Goal: Task Accomplishment & Management: Complete application form

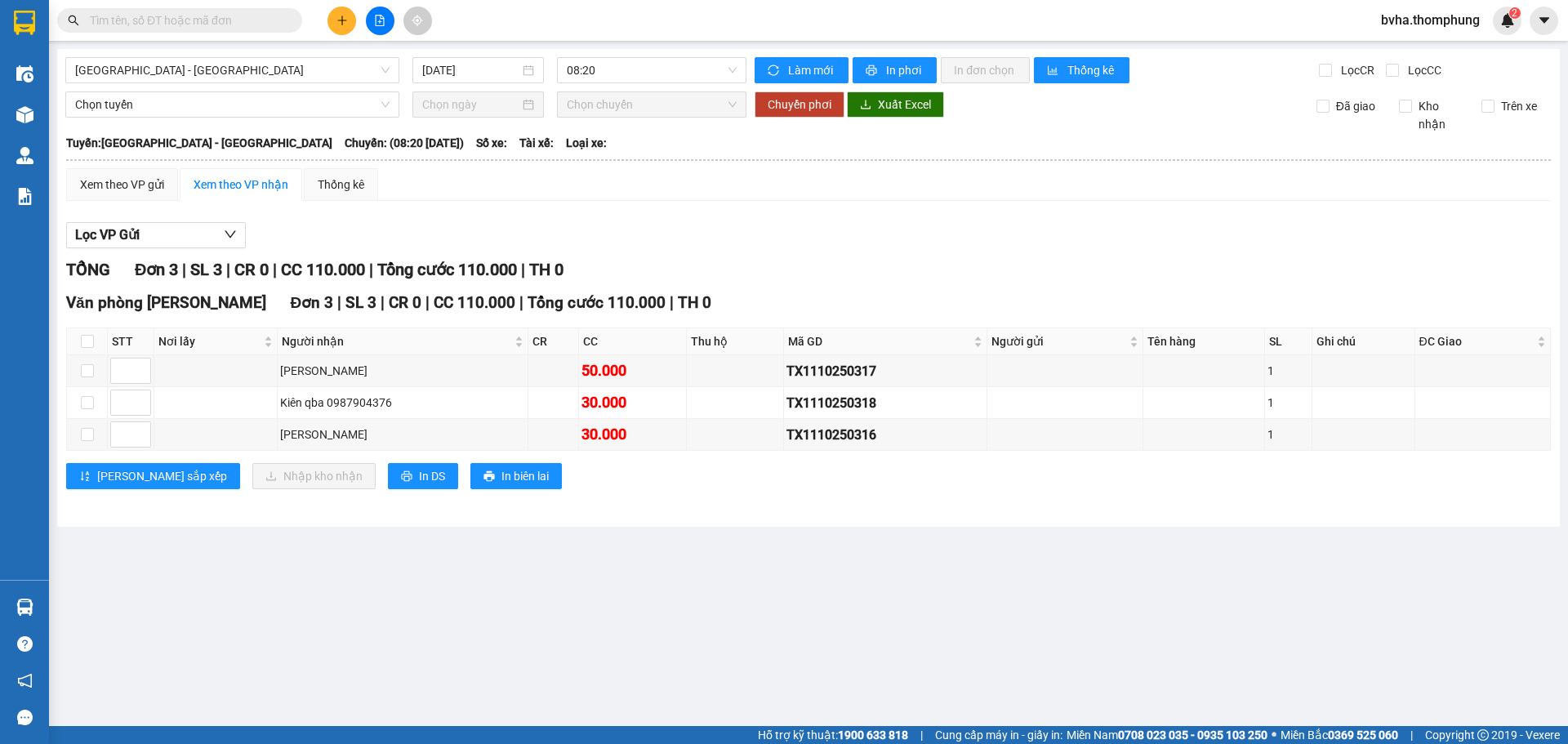
click at [341, 22] on icon "plus" at bounding box center [342, 21] width 11 height 11
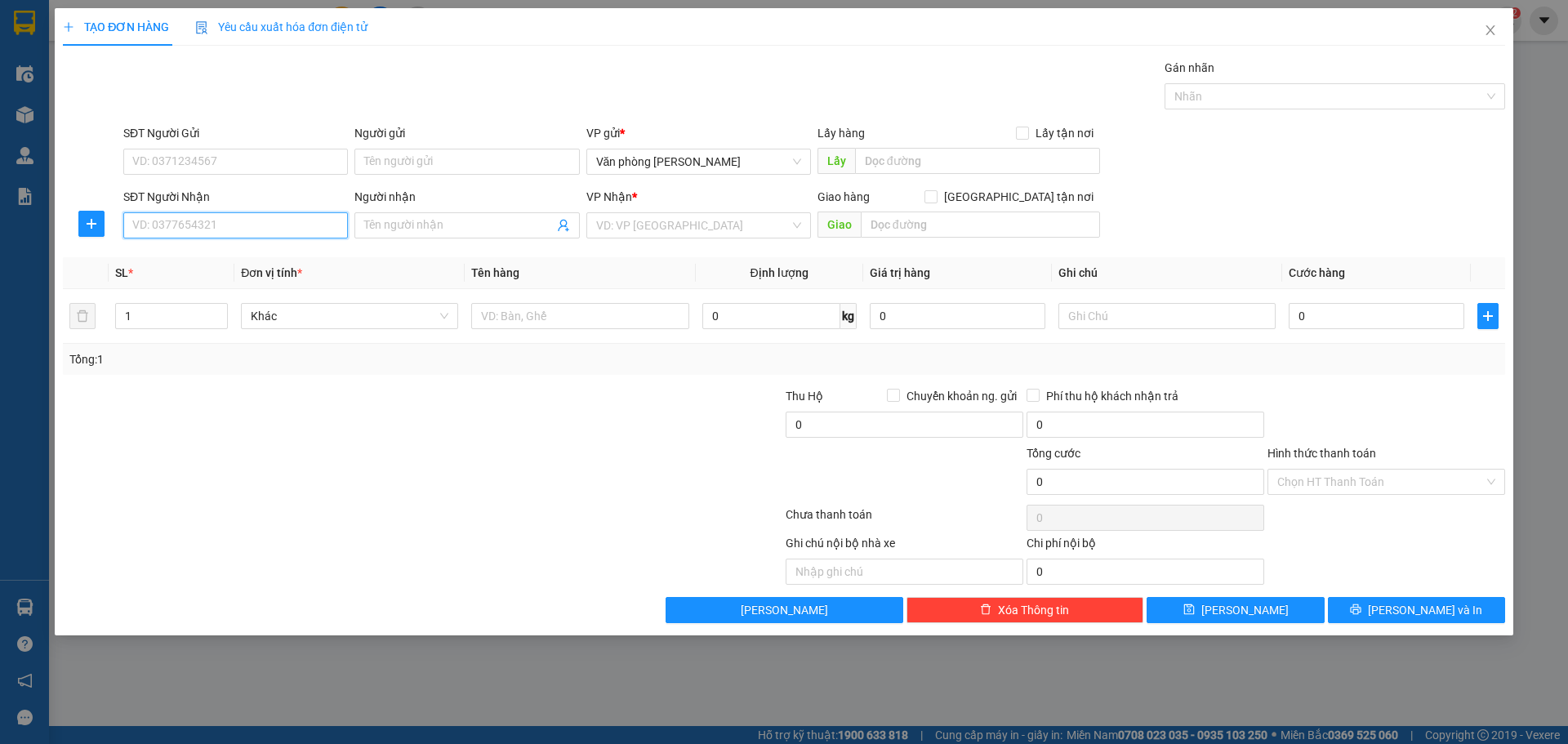
click at [246, 233] on input "SĐT Người Nhận" at bounding box center [235, 226] width 225 height 26
type input "0328983102"
click at [260, 262] on div "0328983102 - hoàng" at bounding box center [236, 258] width 205 height 18
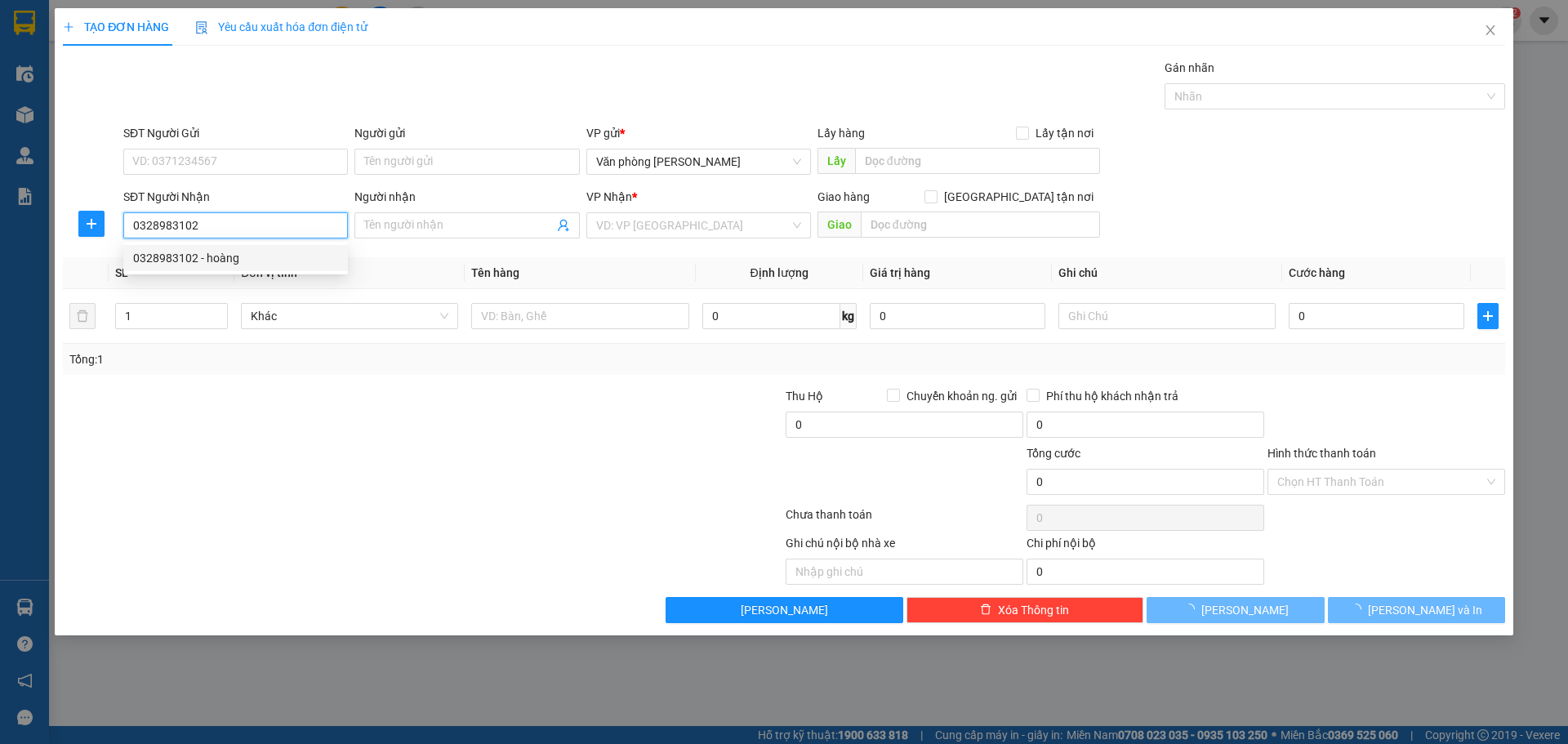
type input "hoàng"
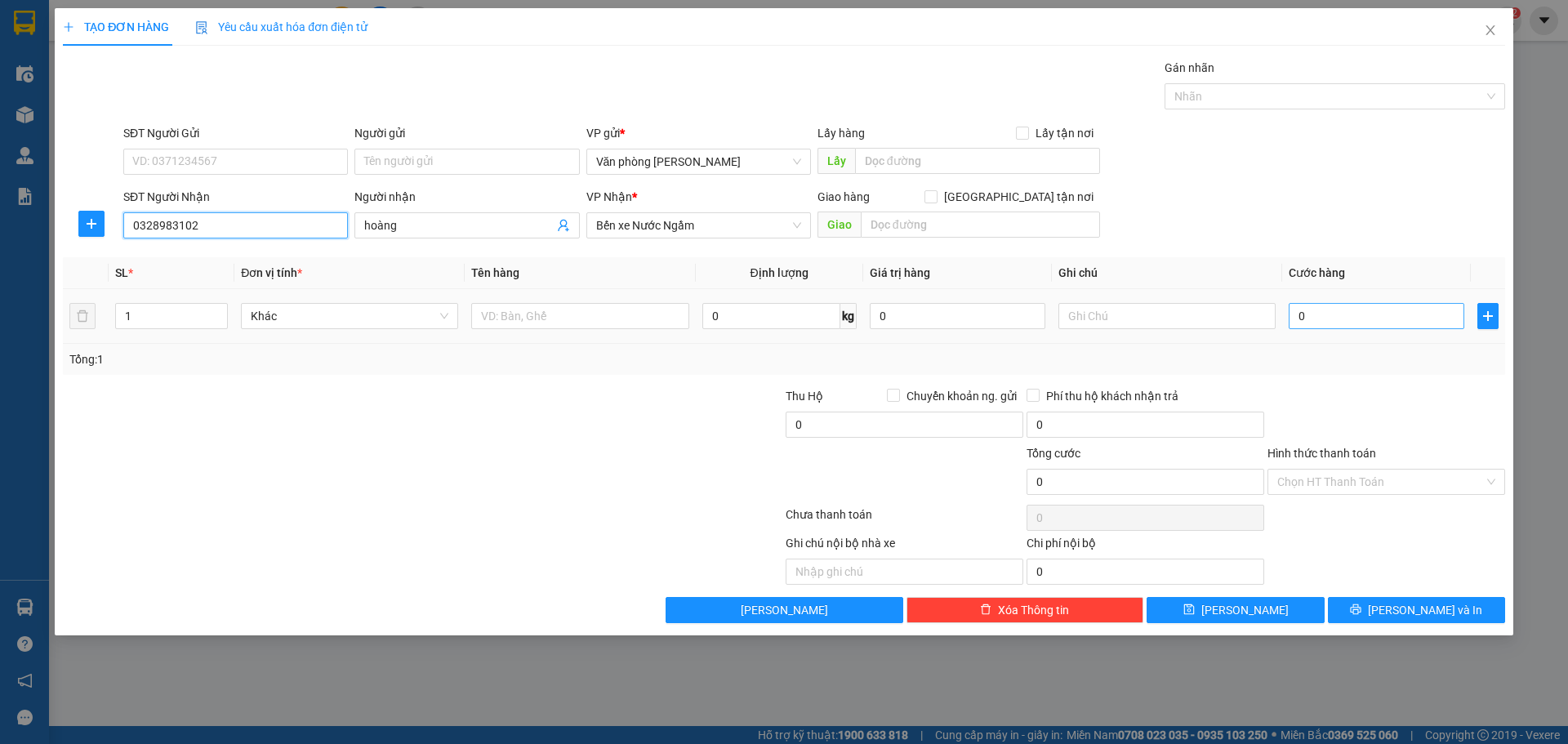
type input "0328983102"
click at [1319, 321] on input "0" at bounding box center [1376, 316] width 176 height 26
type input "3"
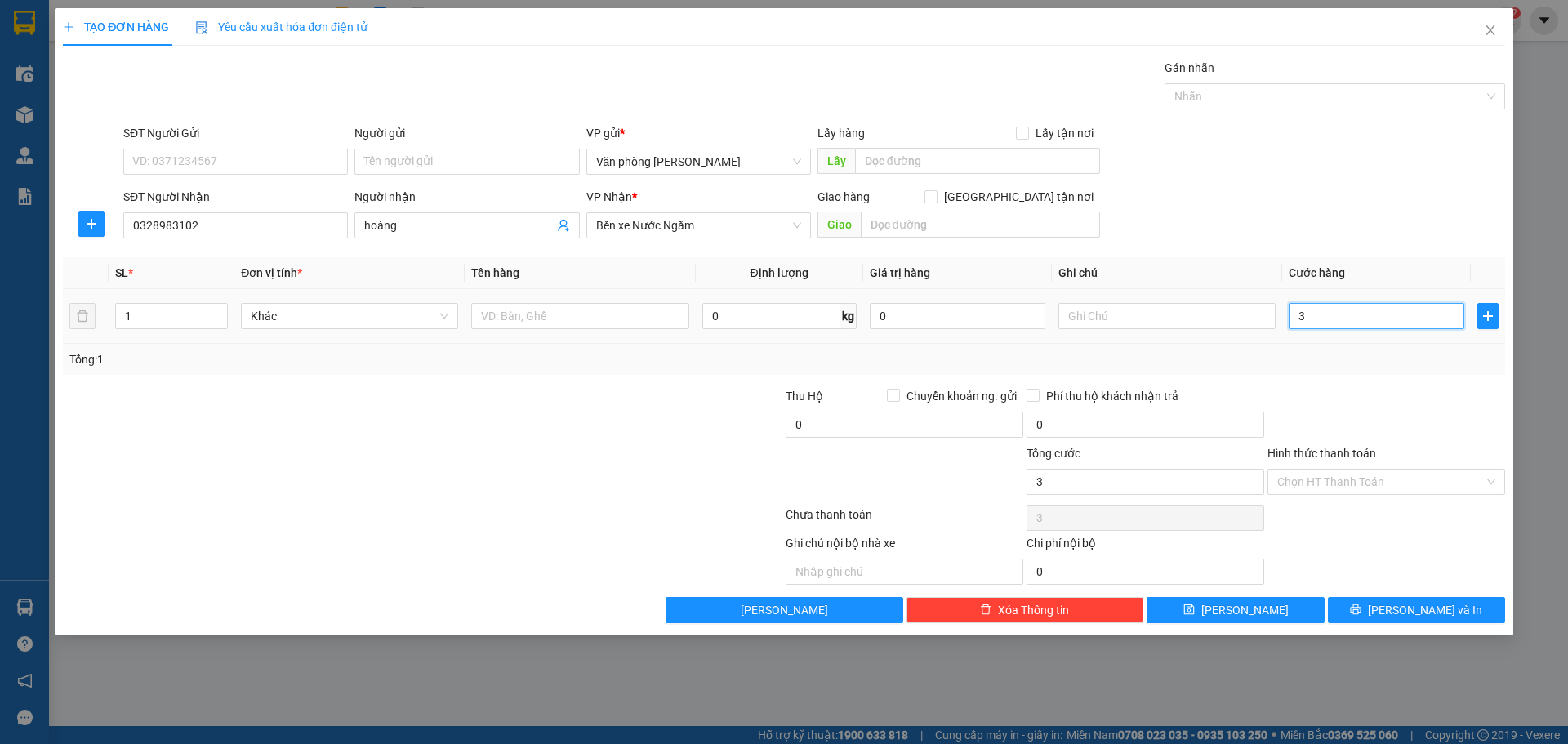
type input "30"
type input "300"
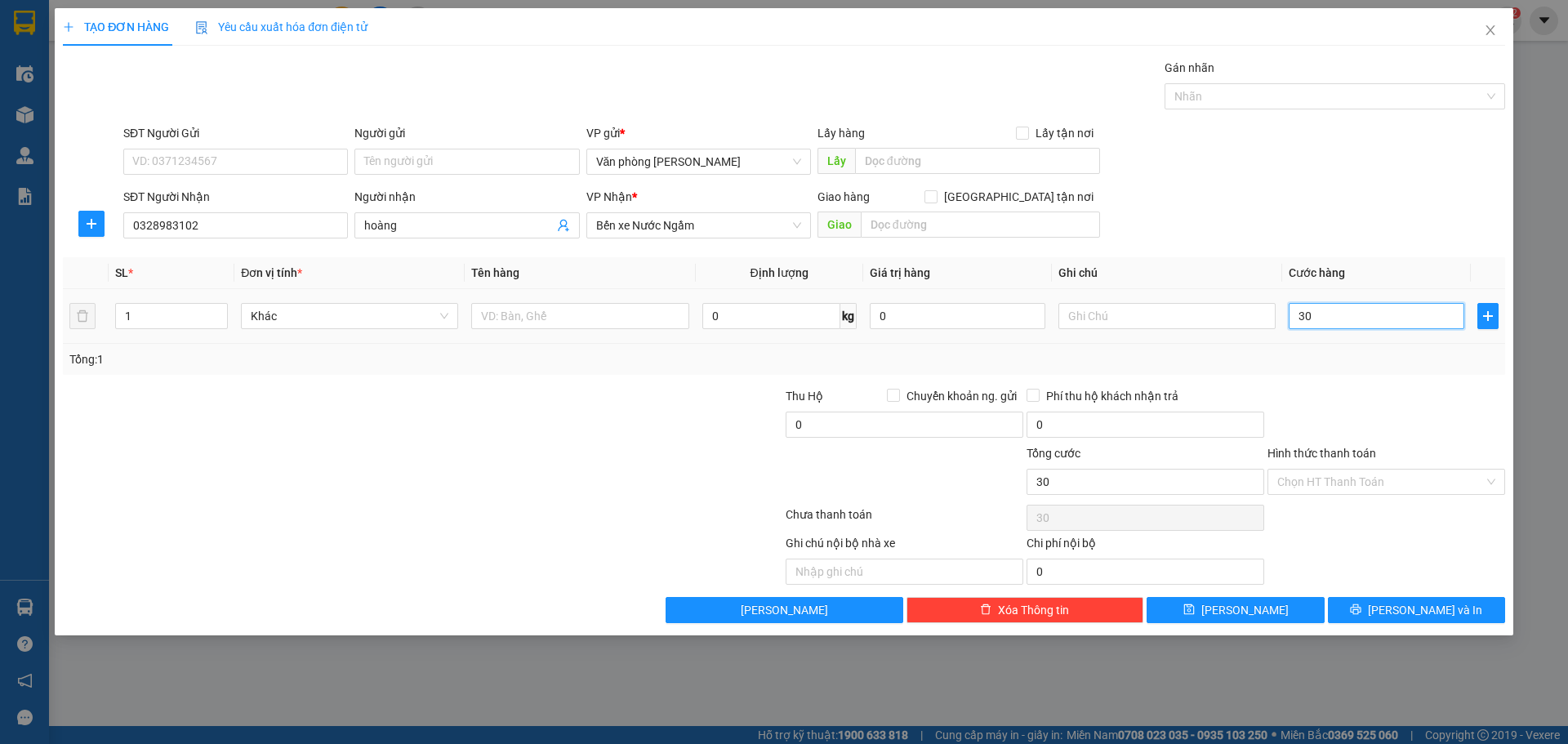
type input "300"
type input "3.000"
type input "30.000"
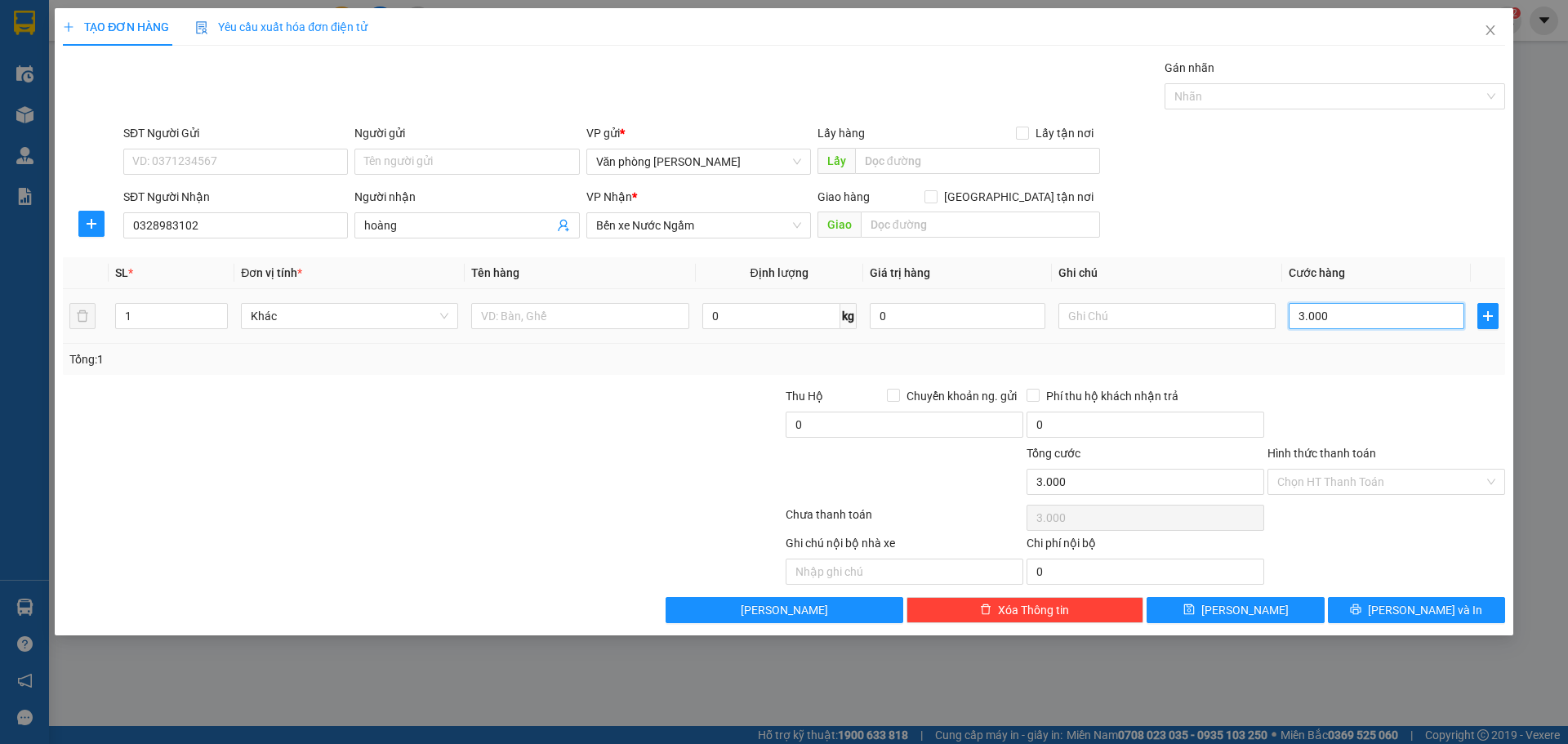
type input "30.000"
click at [1502, 482] on div "Chọn HT Thanh Toán" at bounding box center [1386, 483] width 238 height 26
type input "30.000"
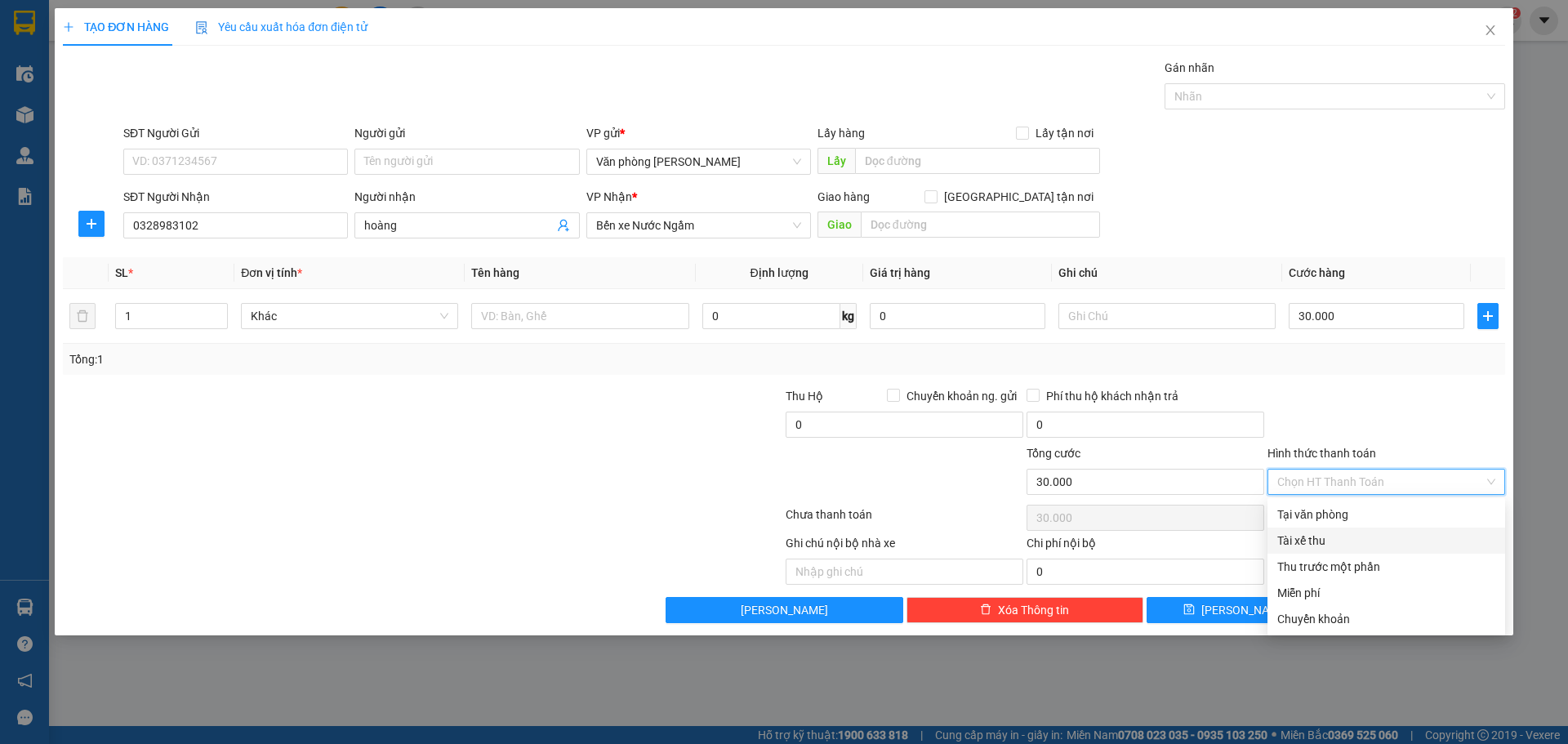
click at [1360, 546] on div "Tài xế thu" at bounding box center [1387, 540] width 218 height 18
type input "0"
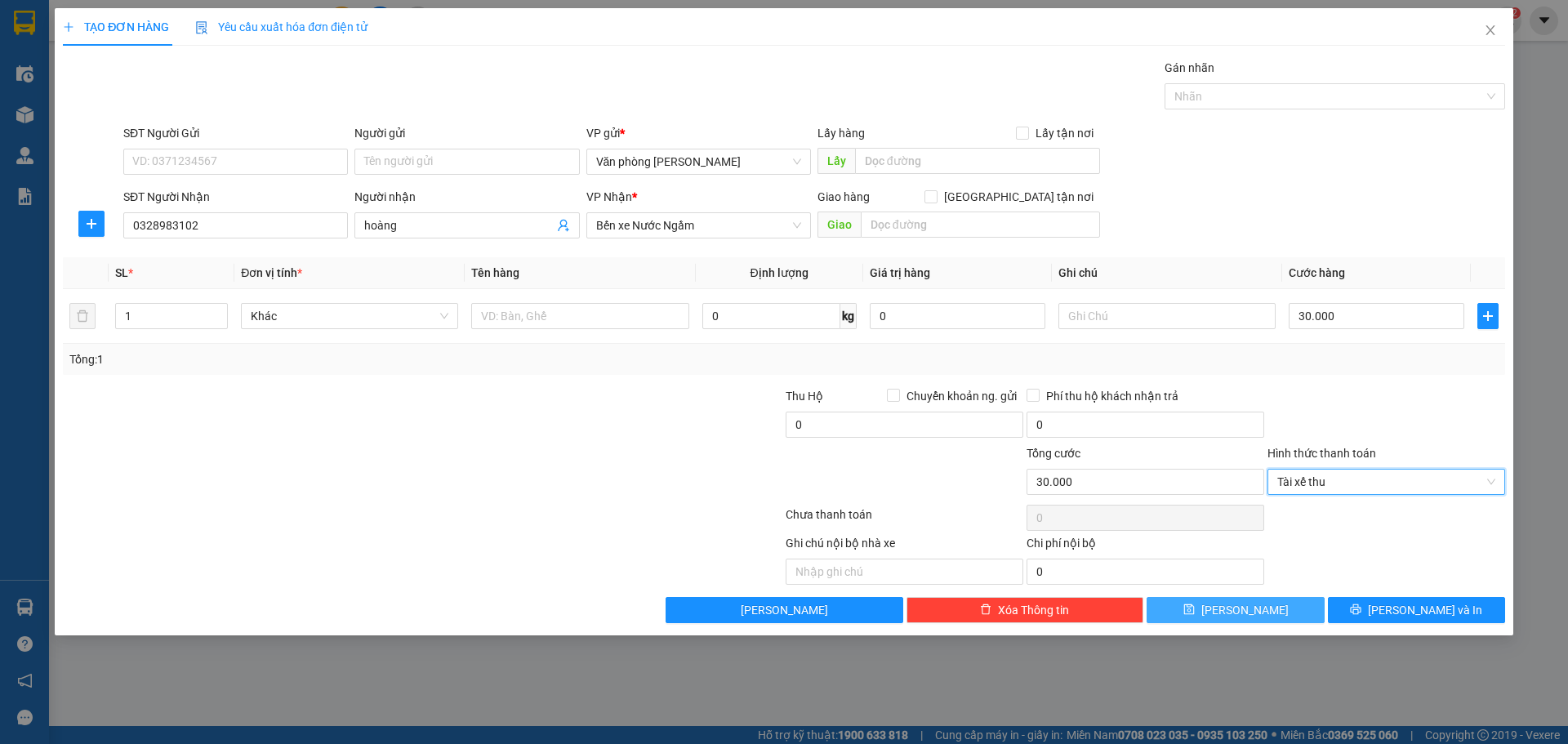
click at [1259, 613] on button "[PERSON_NAME]" at bounding box center [1235, 610] width 177 height 26
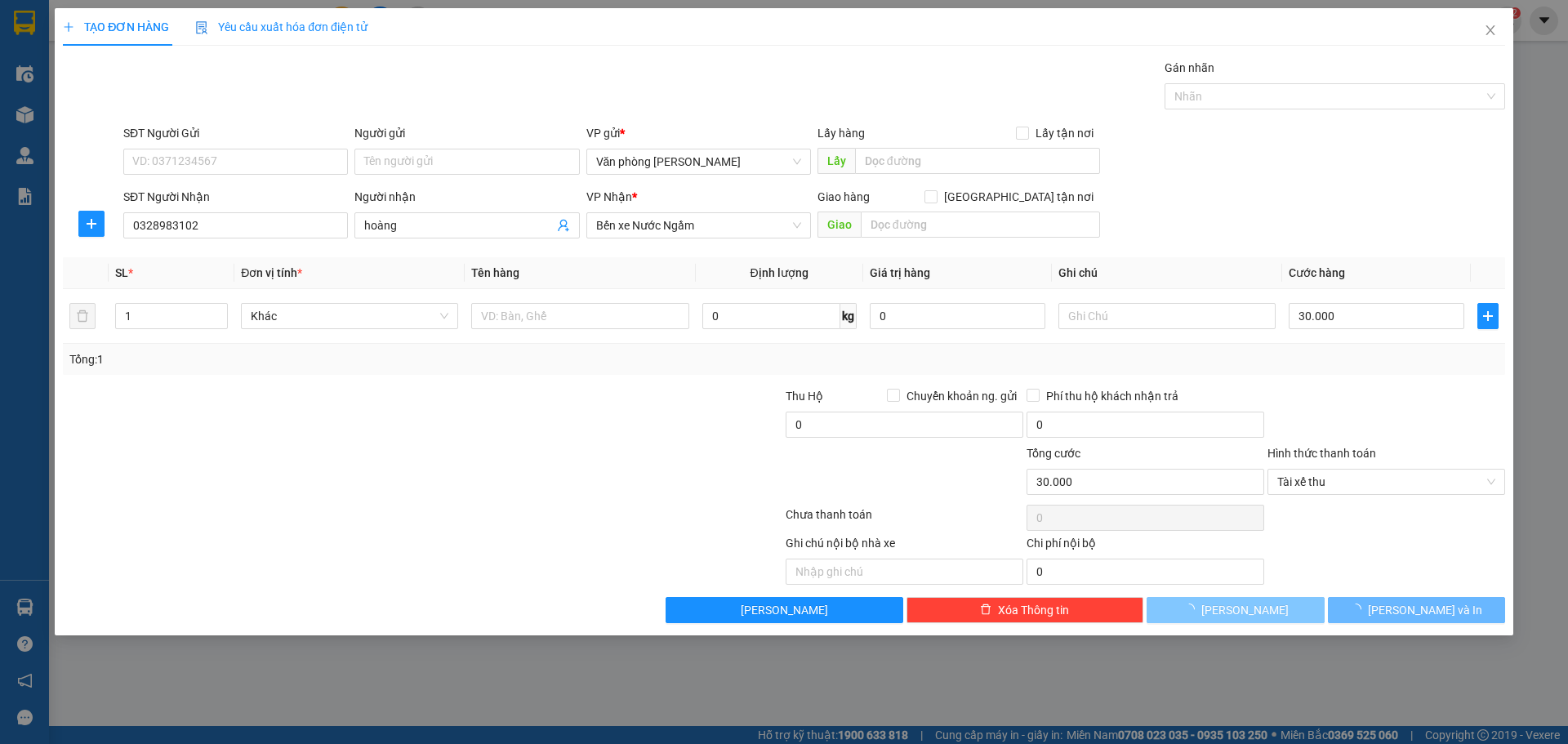
type input "0"
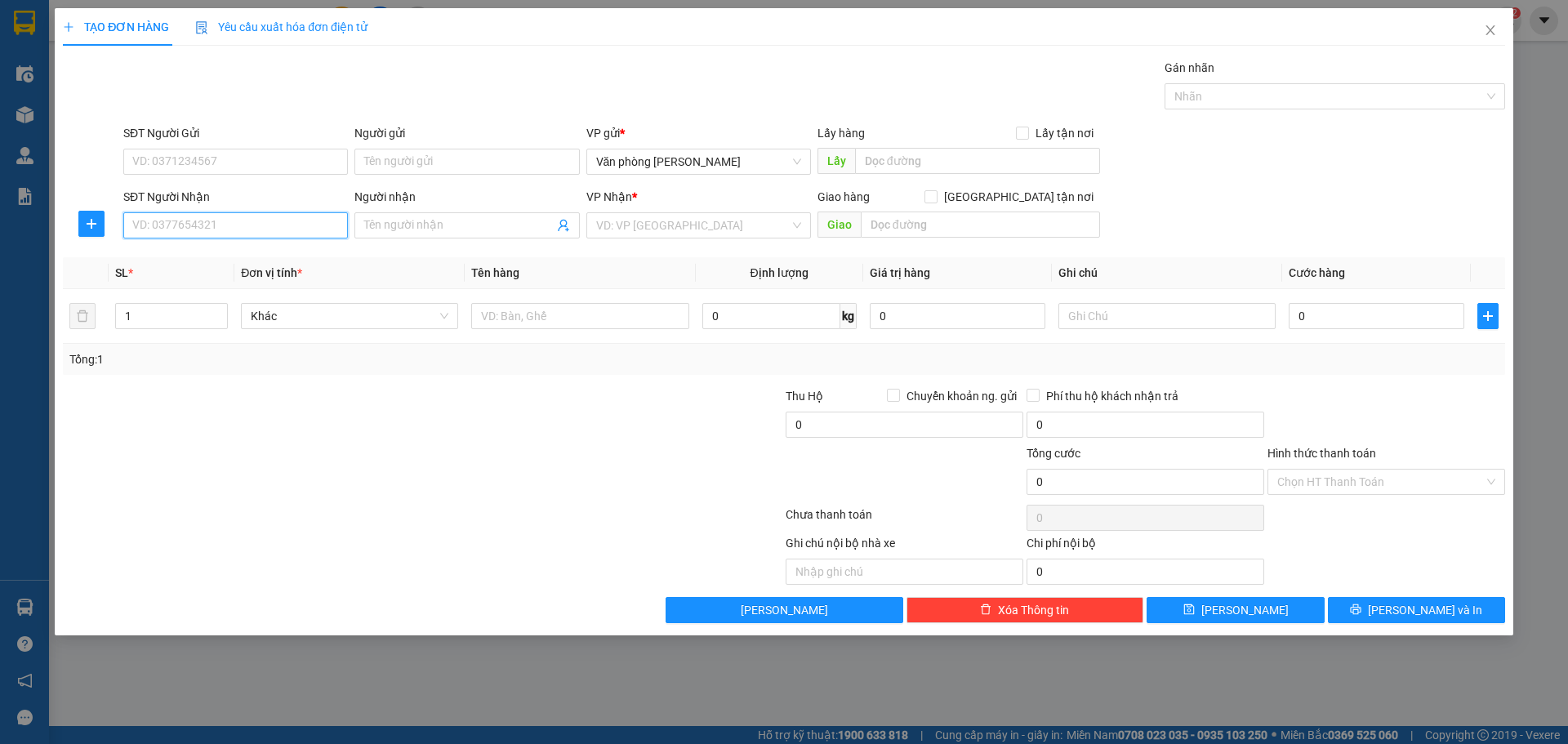
click at [258, 220] on input "SĐT Người Nhận" at bounding box center [235, 226] width 225 height 26
type input "0346935555"
click at [240, 258] on div "0346935555 - quân Trang" at bounding box center [236, 258] width 205 height 18
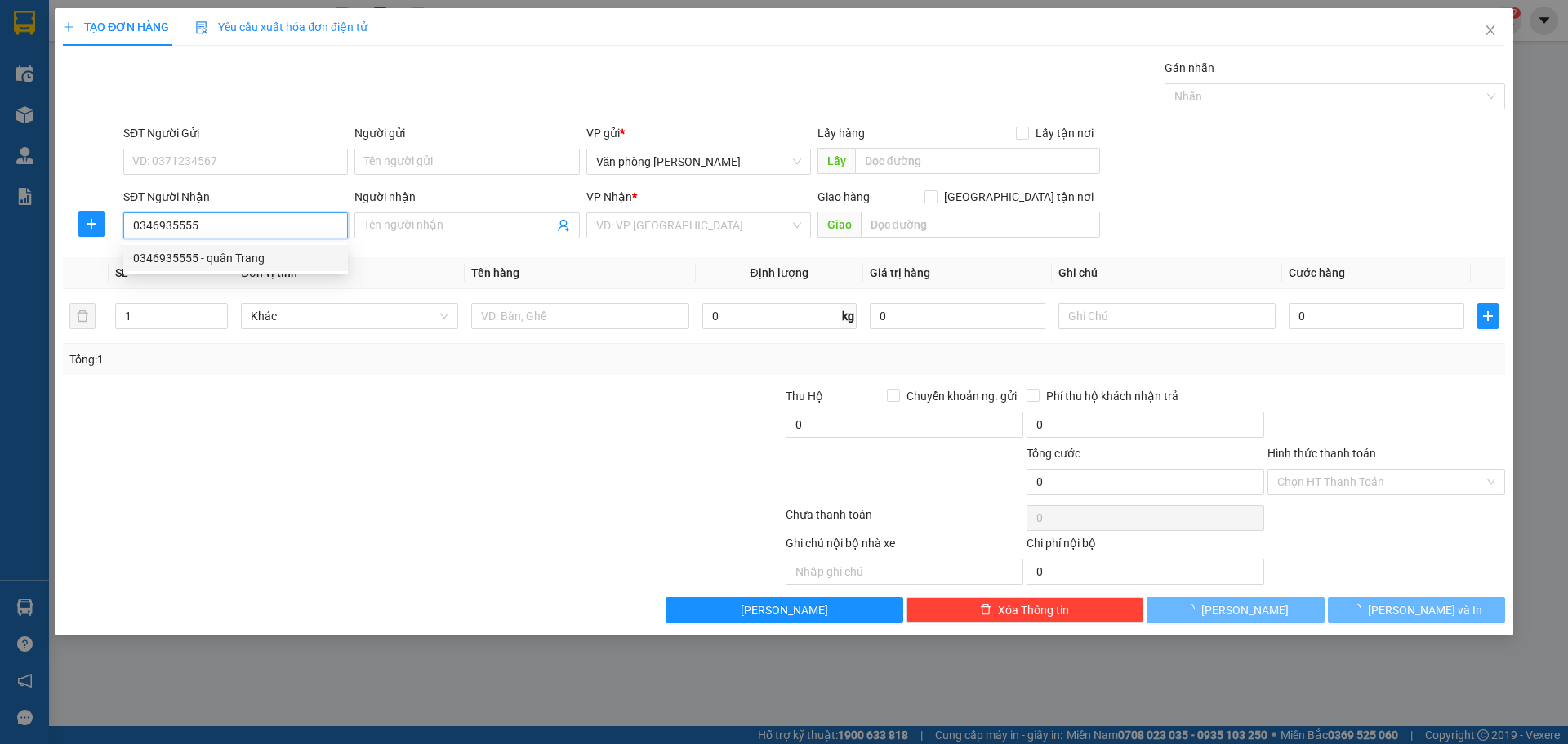
type input "quân Trang"
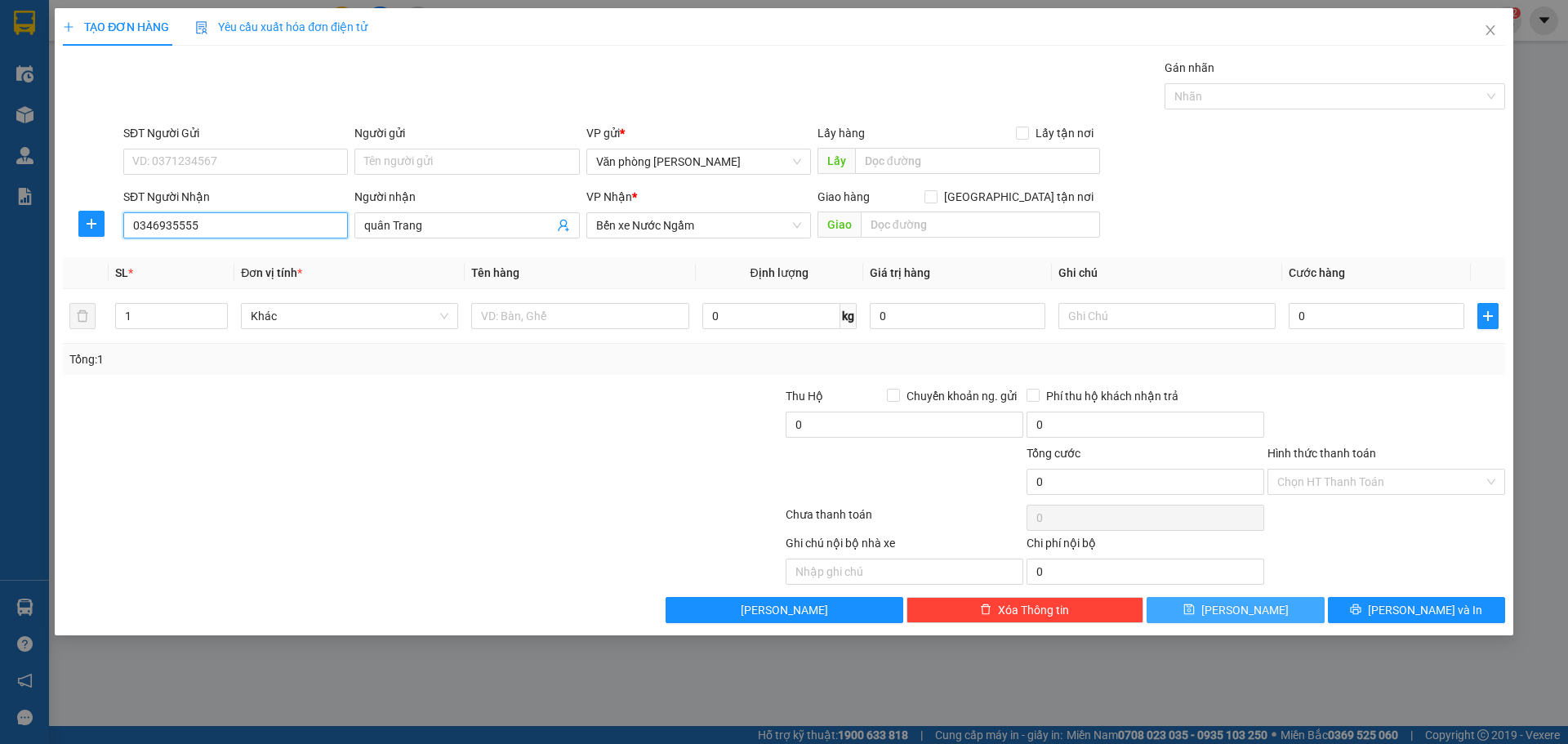
type input "0346935555"
click at [1229, 610] on button "[PERSON_NAME]" at bounding box center [1235, 610] width 177 height 26
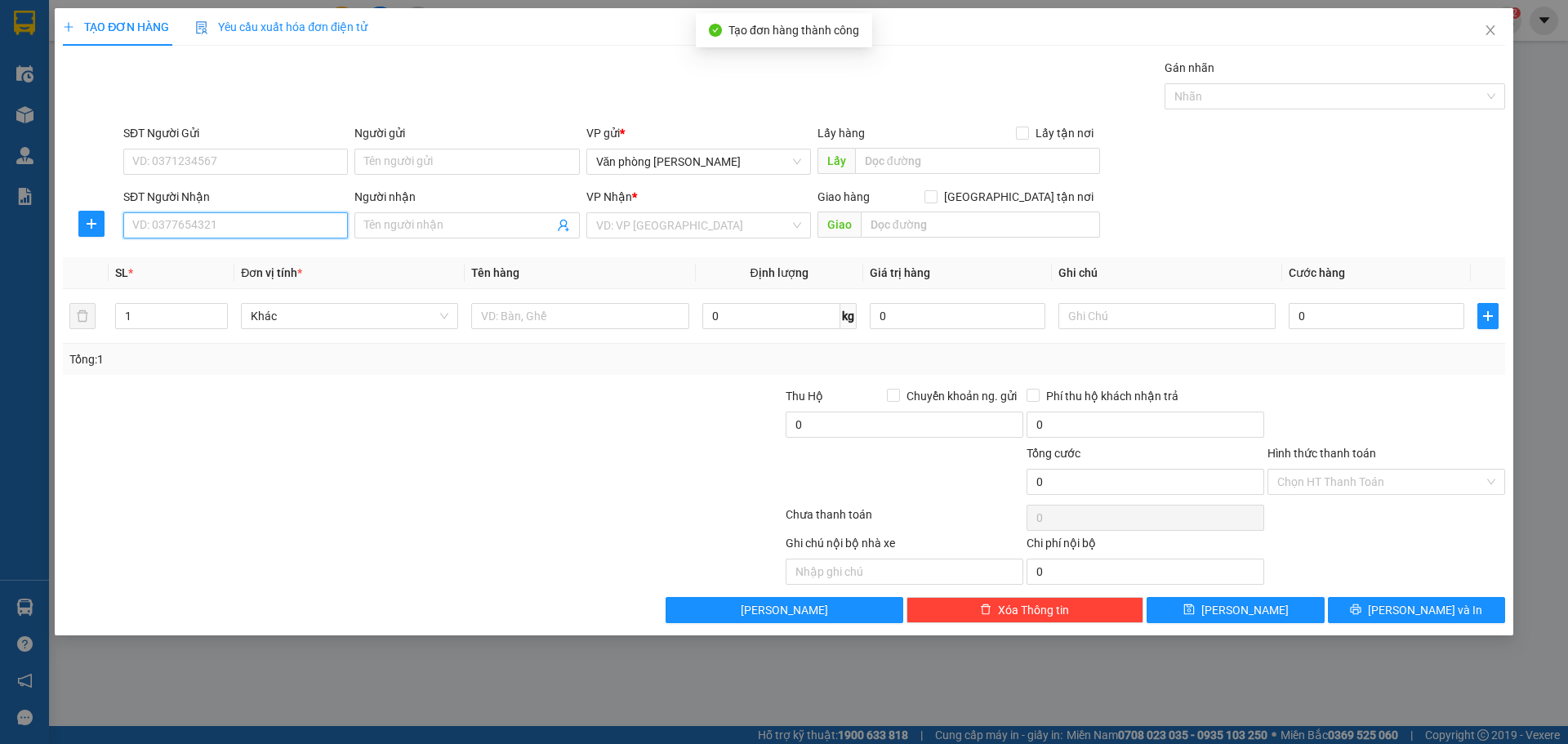
click at [276, 220] on input "SĐT Người Nhận" at bounding box center [235, 226] width 225 height 26
type input "0986740683"
click at [444, 223] on input "Người nhận" at bounding box center [458, 225] width 189 height 18
click at [807, 223] on div "VD: VP [GEOGRAPHIC_DATA]" at bounding box center [698, 226] width 225 height 26
type input "hà dụng"
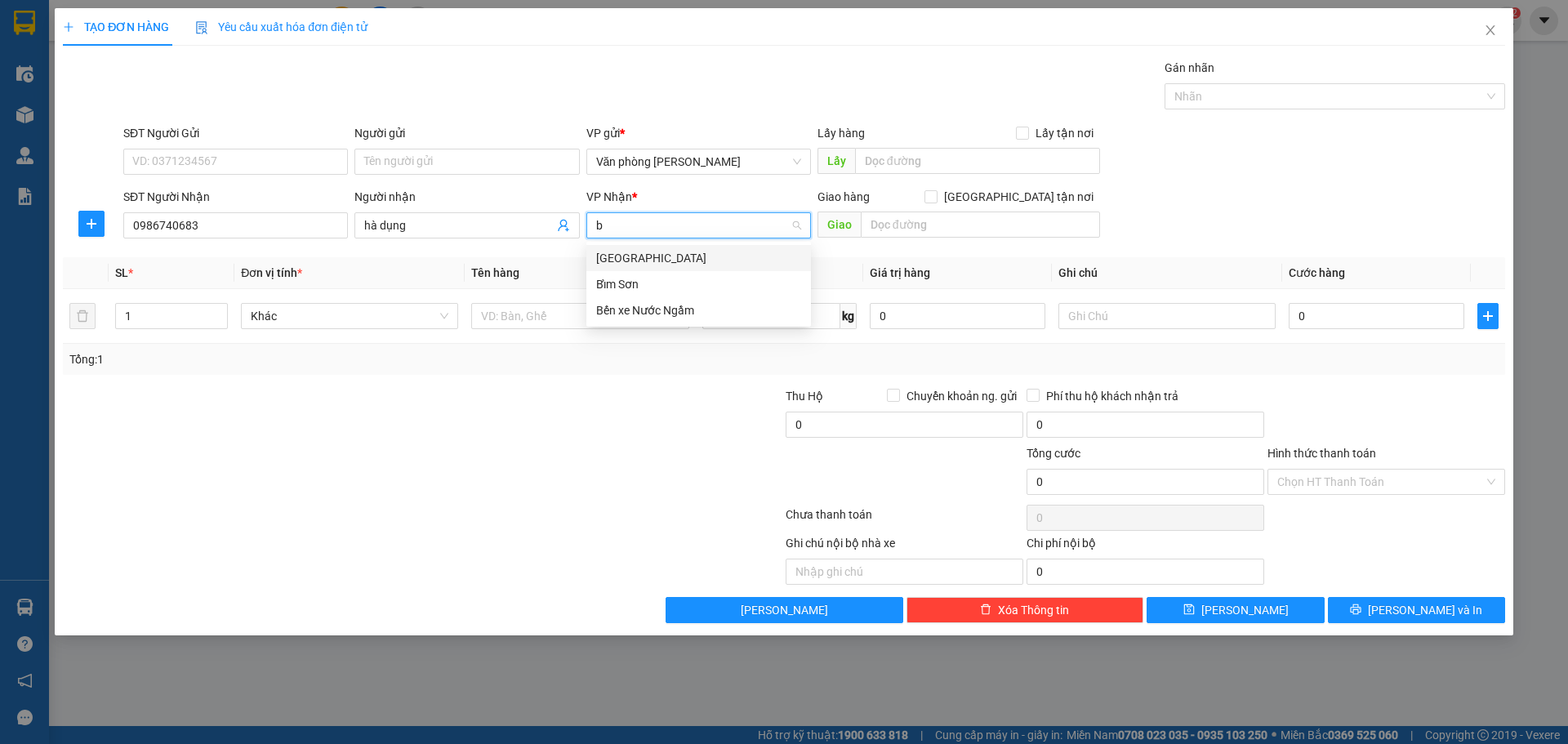
type input "be"
click at [650, 260] on div "Bến xe Nước Ngầm" at bounding box center [698, 258] width 205 height 18
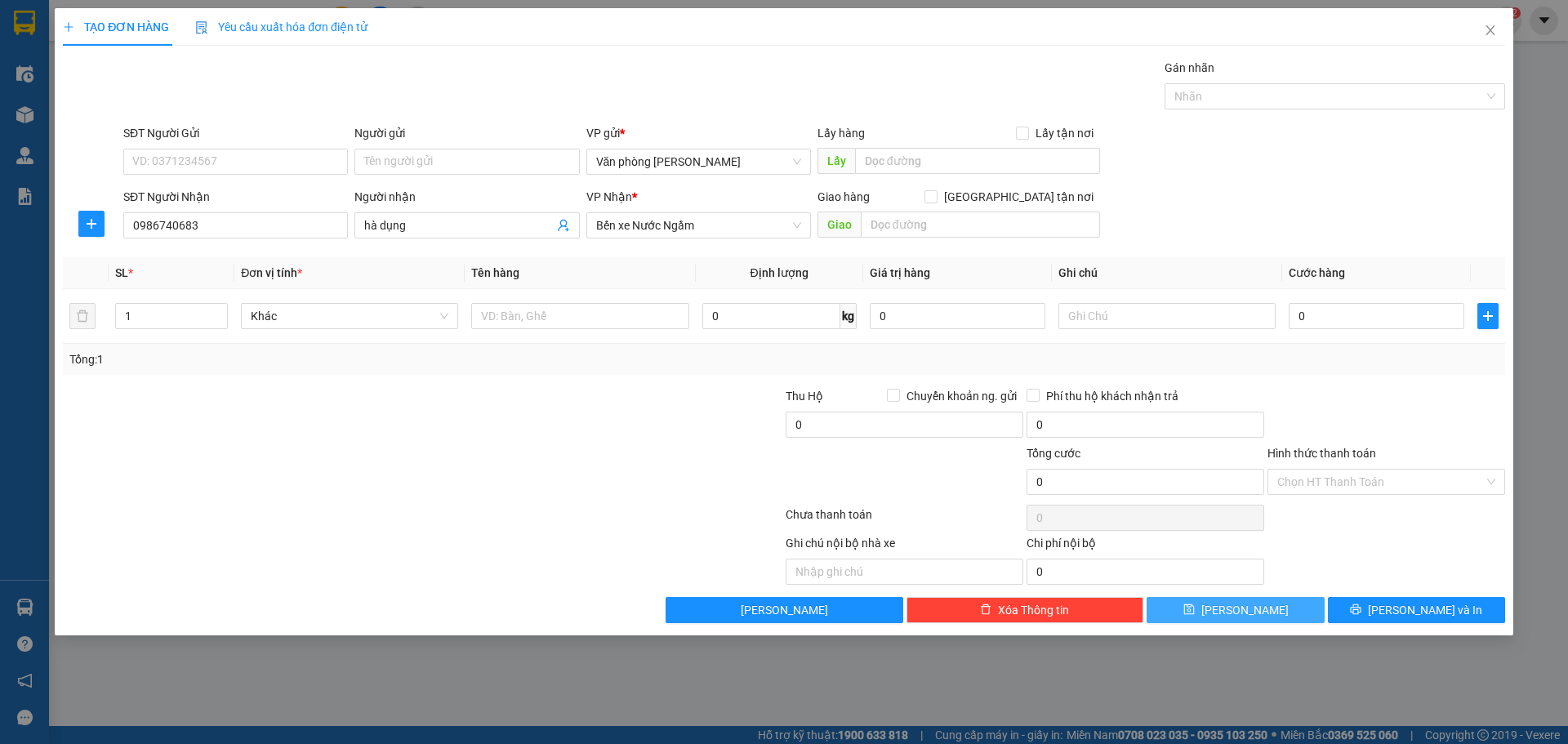
click at [1201, 608] on button "[PERSON_NAME]" at bounding box center [1235, 610] width 177 height 26
click at [196, 226] on input "SĐT Người Nhận" at bounding box center [235, 226] width 225 height 26
type input "0977966763"
click at [463, 230] on input "Người nhận" at bounding box center [458, 225] width 189 height 18
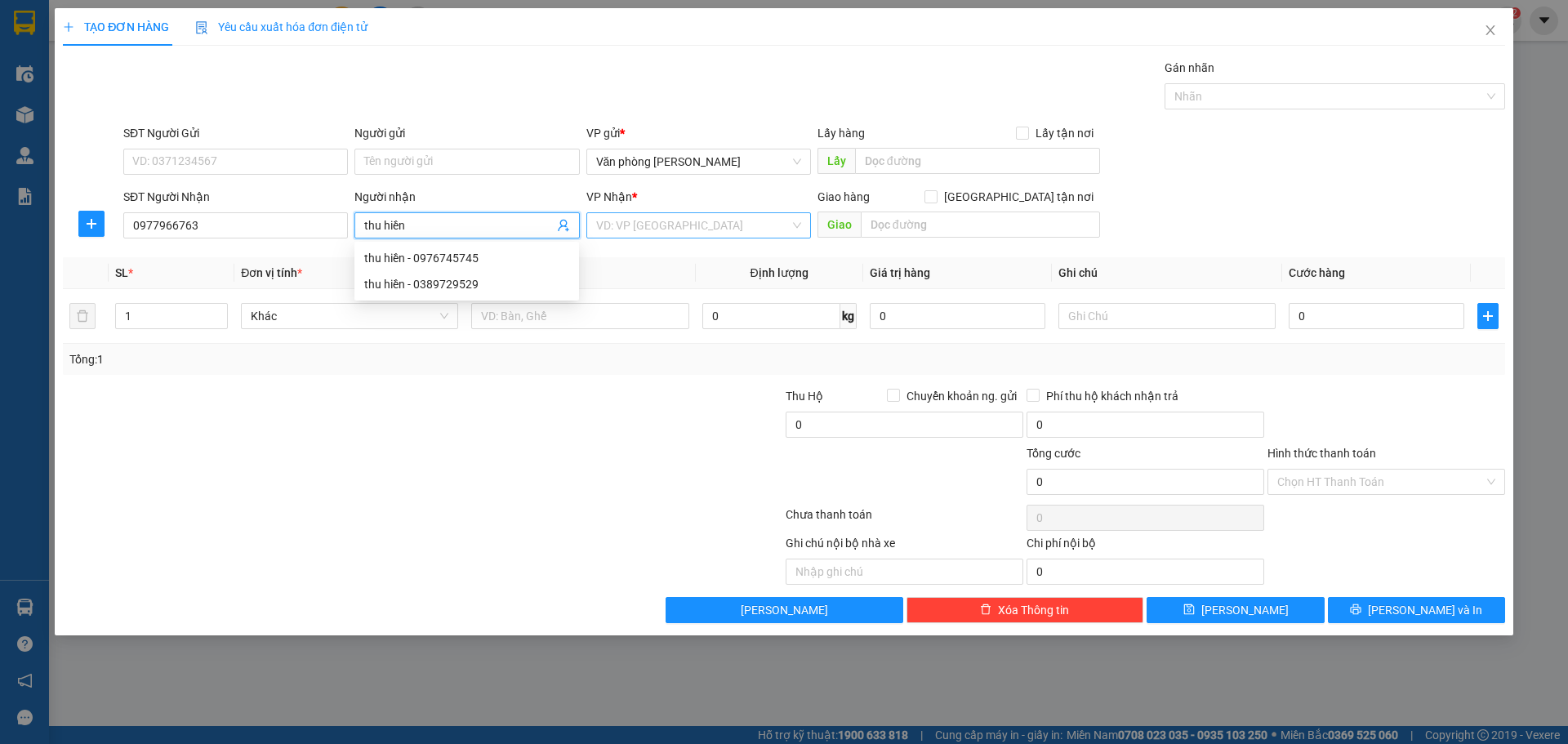
click at [795, 229] on div "VD: VP [GEOGRAPHIC_DATA]" at bounding box center [698, 226] width 225 height 26
type input "thu hiền"
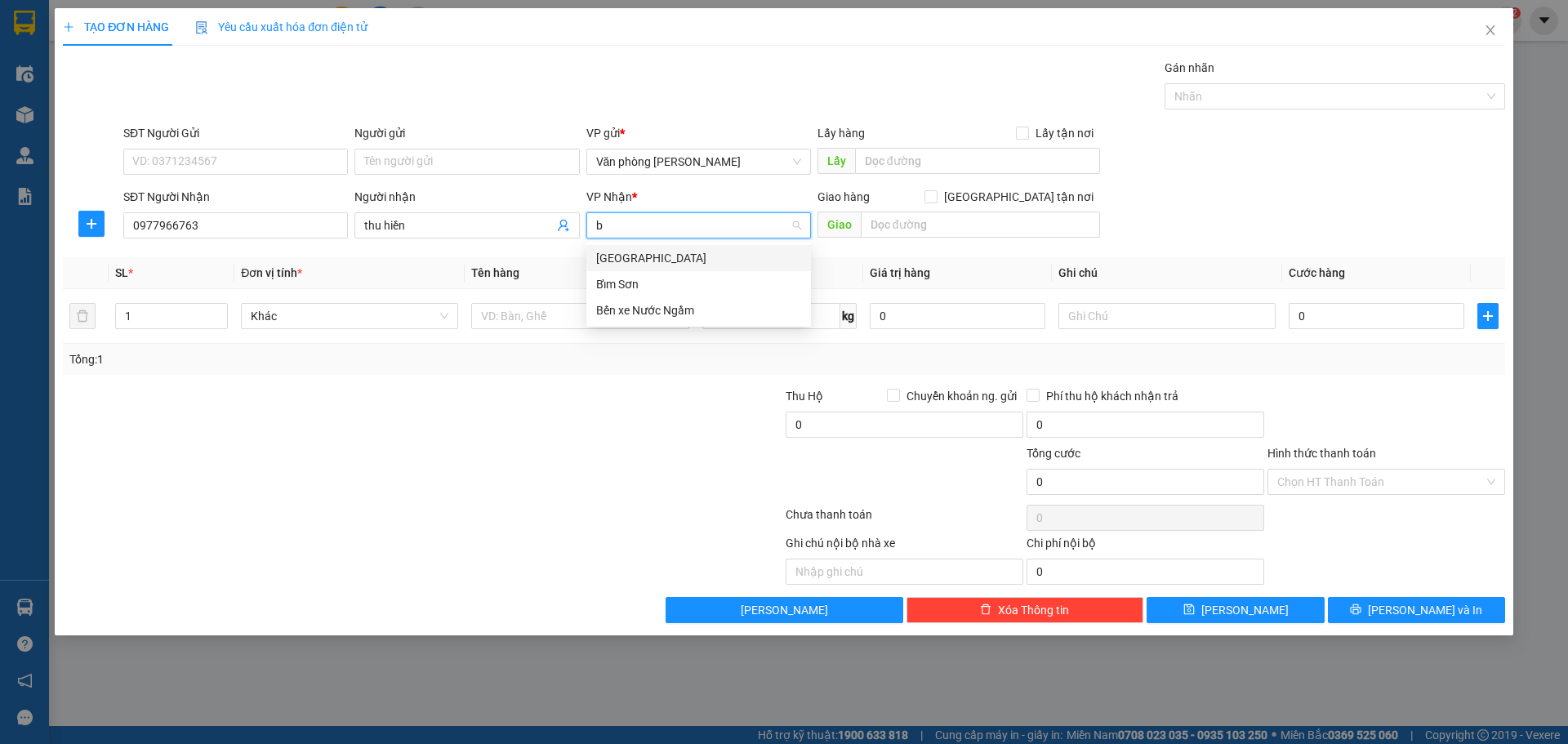
type input "be"
click at [749, 256] on div "Bến xe Nước Ngầm" at bounding box center [698, 258] width 205 height 18
click at [514, 323] on input "text" at bounding box center [579, 316] width 217 height 26
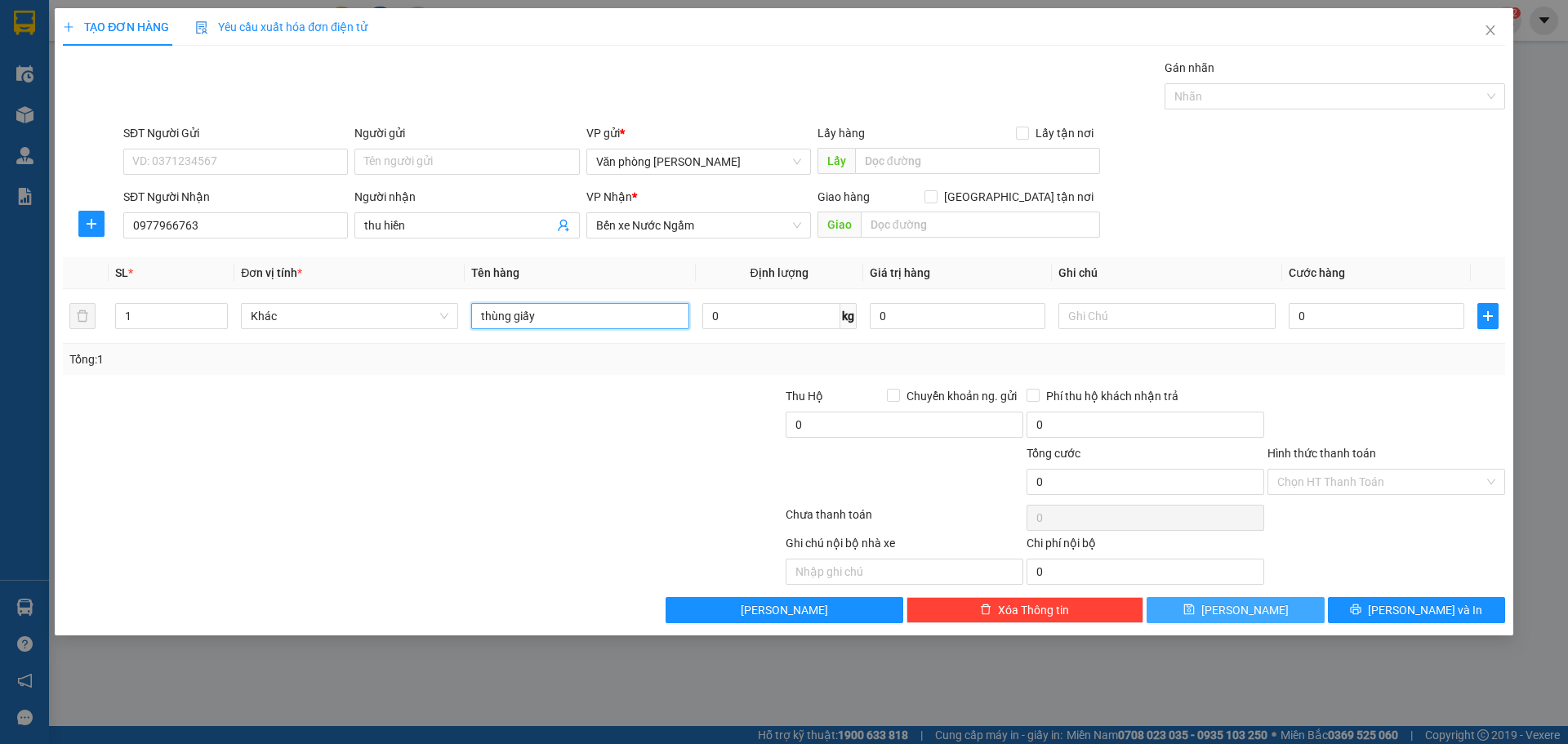
type input "thùng giấy"
click at [1259, 610] on button "[PERSON_NAME]" at bounding box center [1235, 610] width 177 height 26
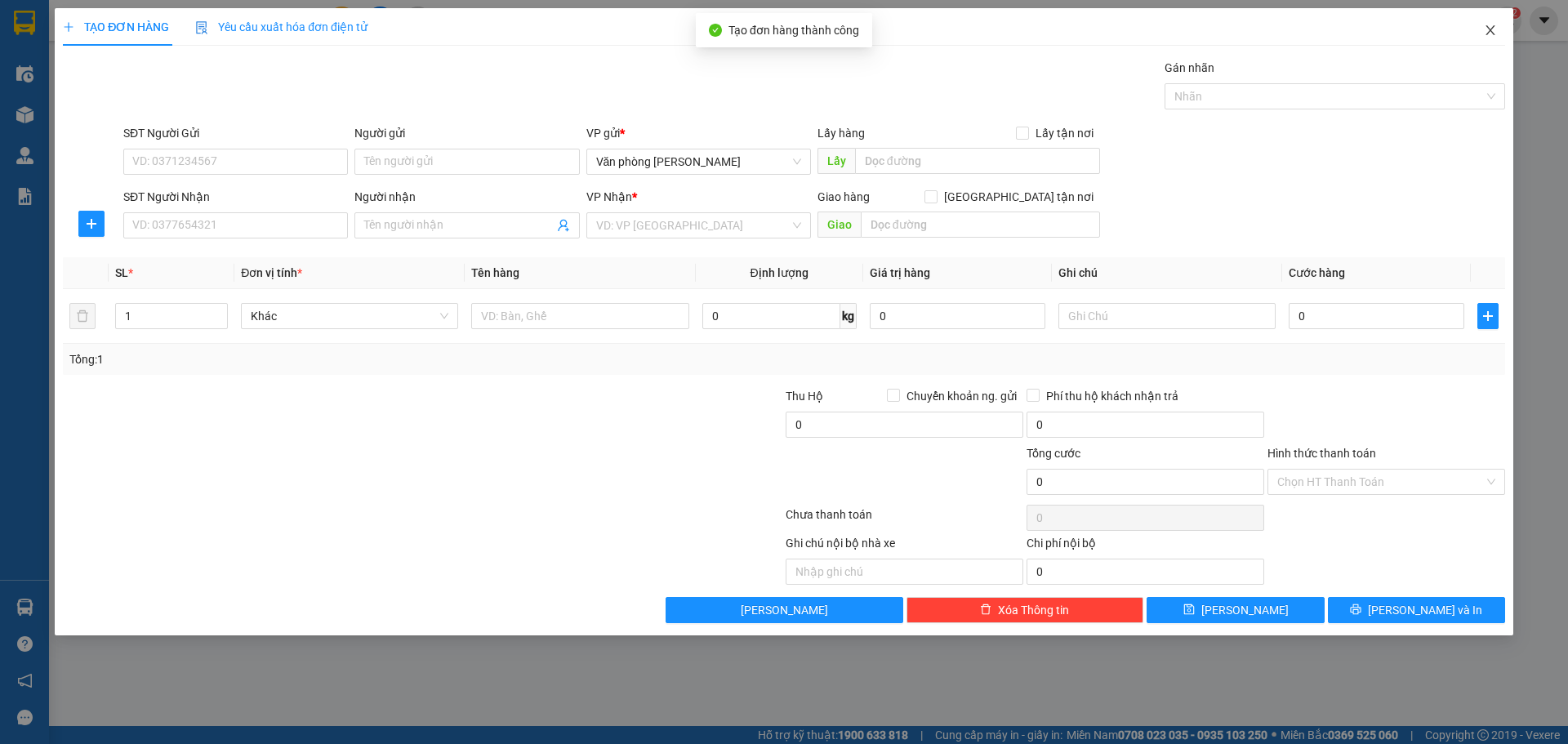
click at [1492, 29] on icon "close" at bounding box center [1490, 30] width 9 height 9
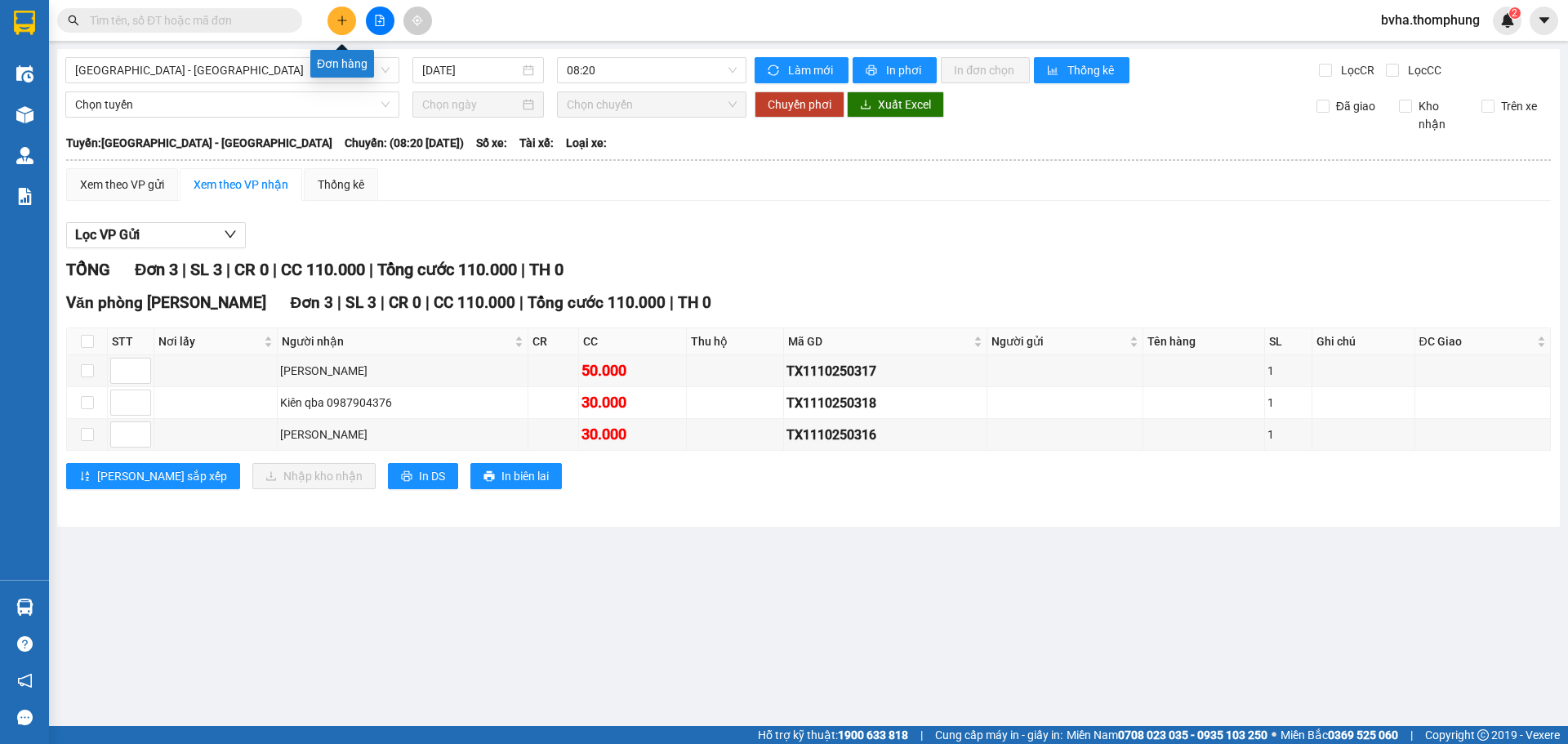
click at [338, 21] on icon "plus" at bounding box center [342, 20] width 9 height 1
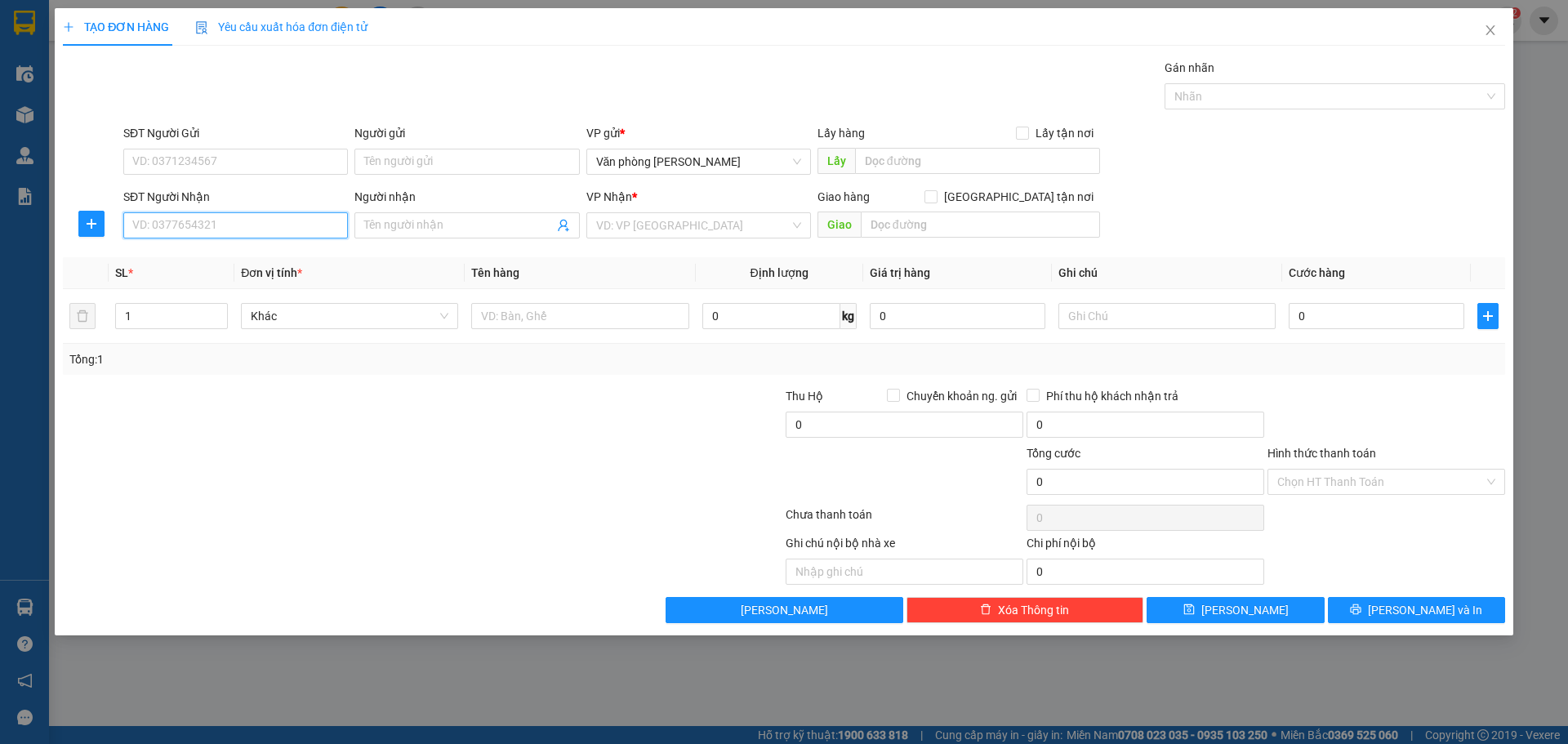
click at [232, 221] on input "SĐT Người Nhận" at bounding box center [235, 226] width 225 height 26
click at [222, 280] on div "0327822984 - [PERSON_NAME] nhờ ship" at bounding box center [237, 284] width 208 height 18
type input "0327822984"
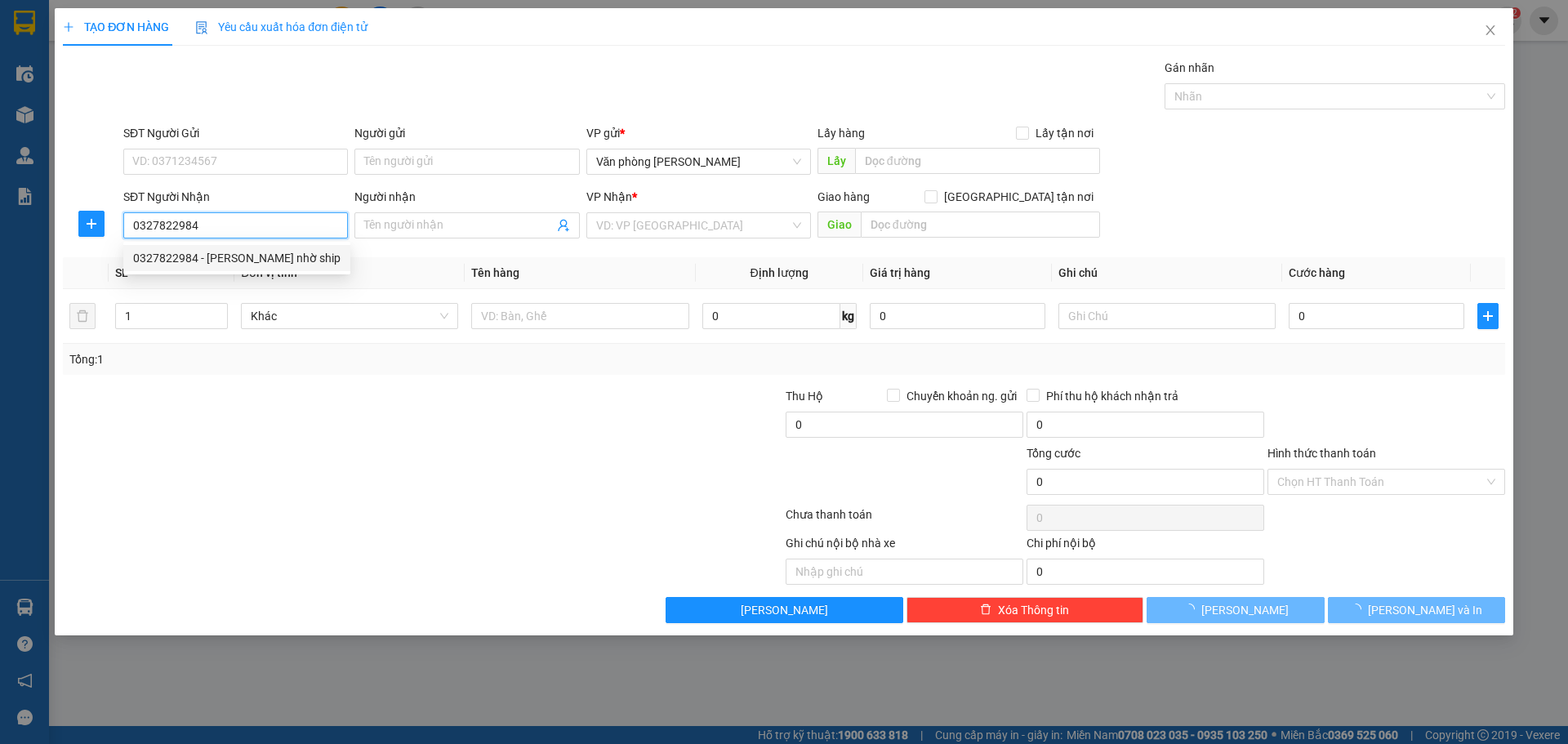
type input "Quý Trang nhờ ship"
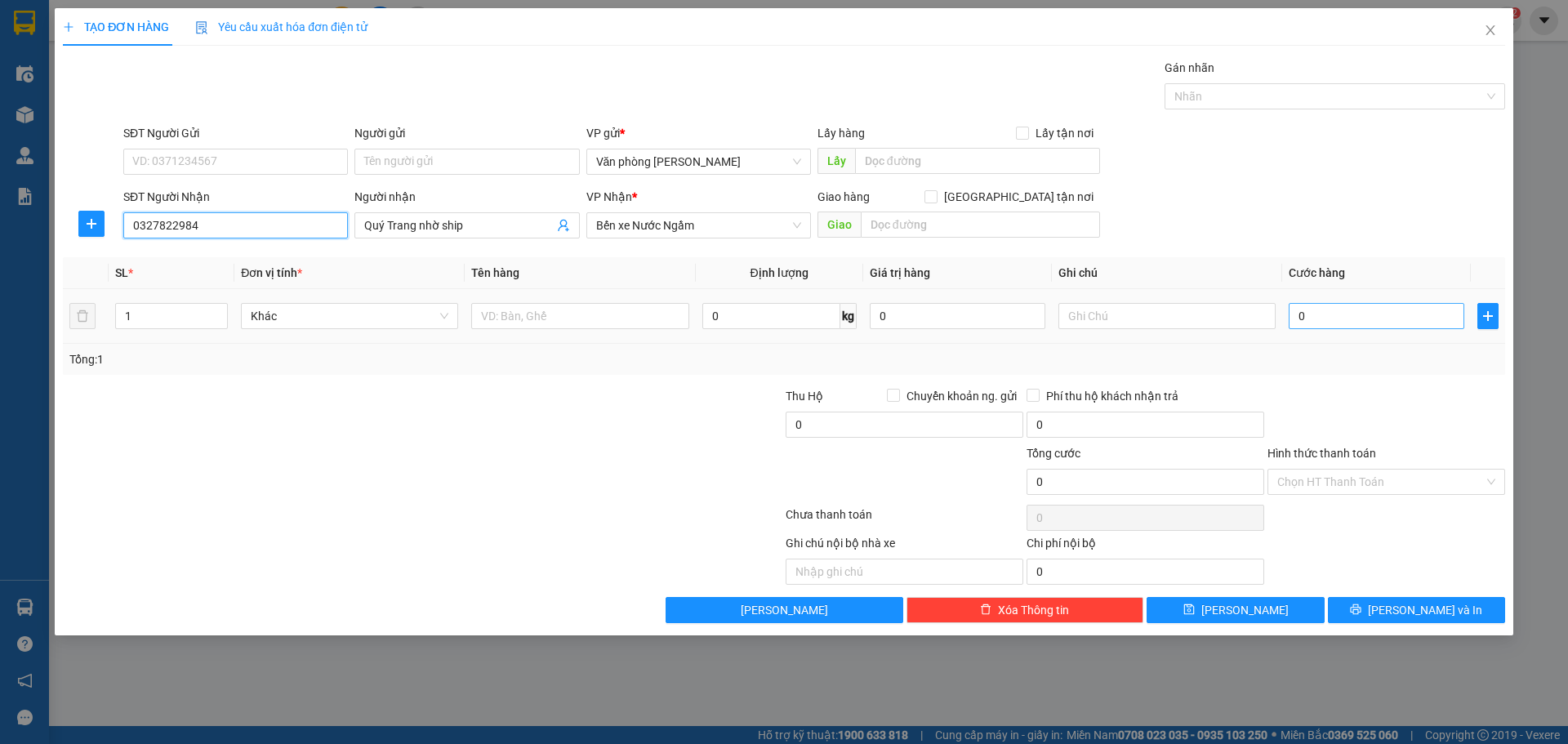
type input "0327822984"
click at [1334, 319] on input "0" at bounding box center [1376, 316] width 176 height 26
type input "5"
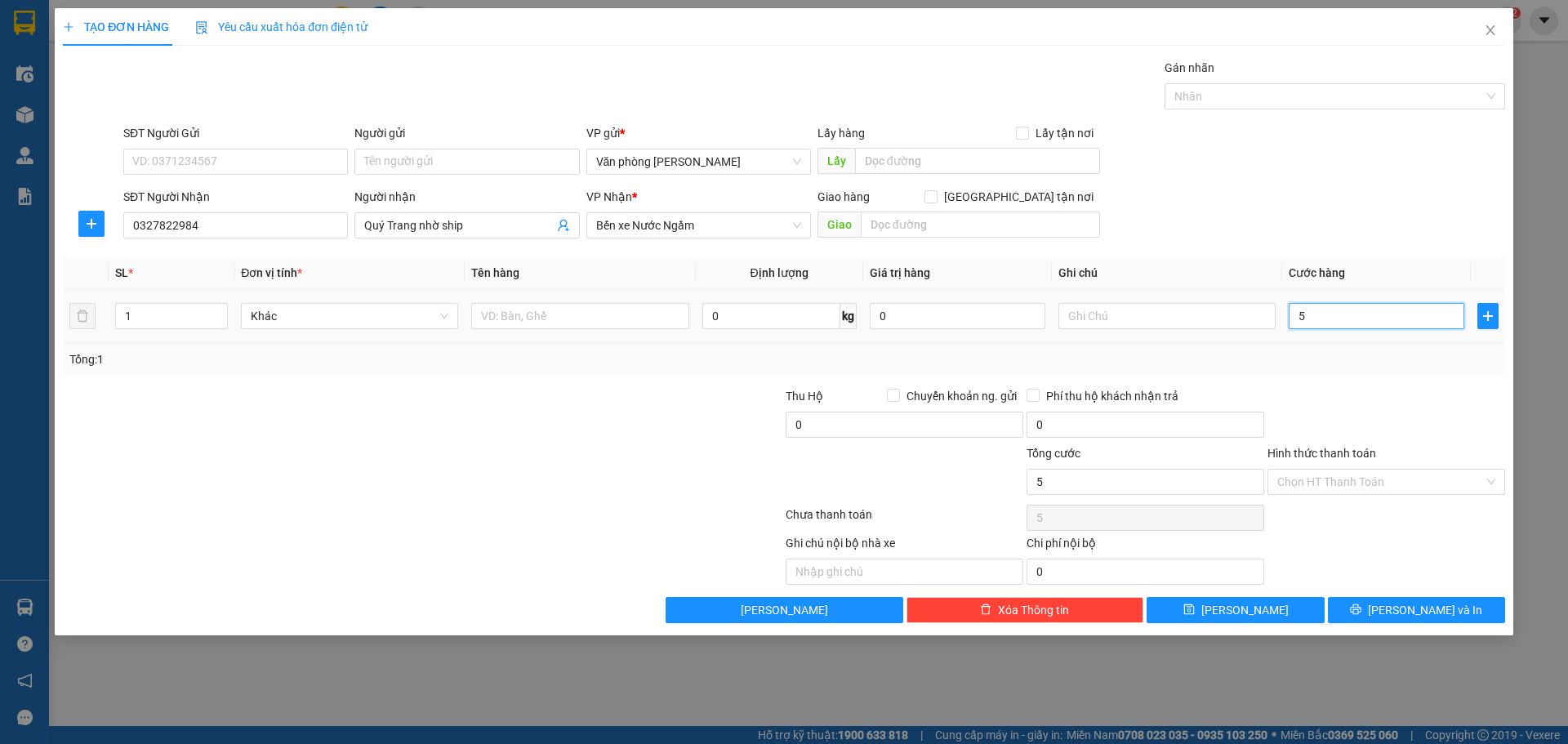
type input "50"
type input "500"
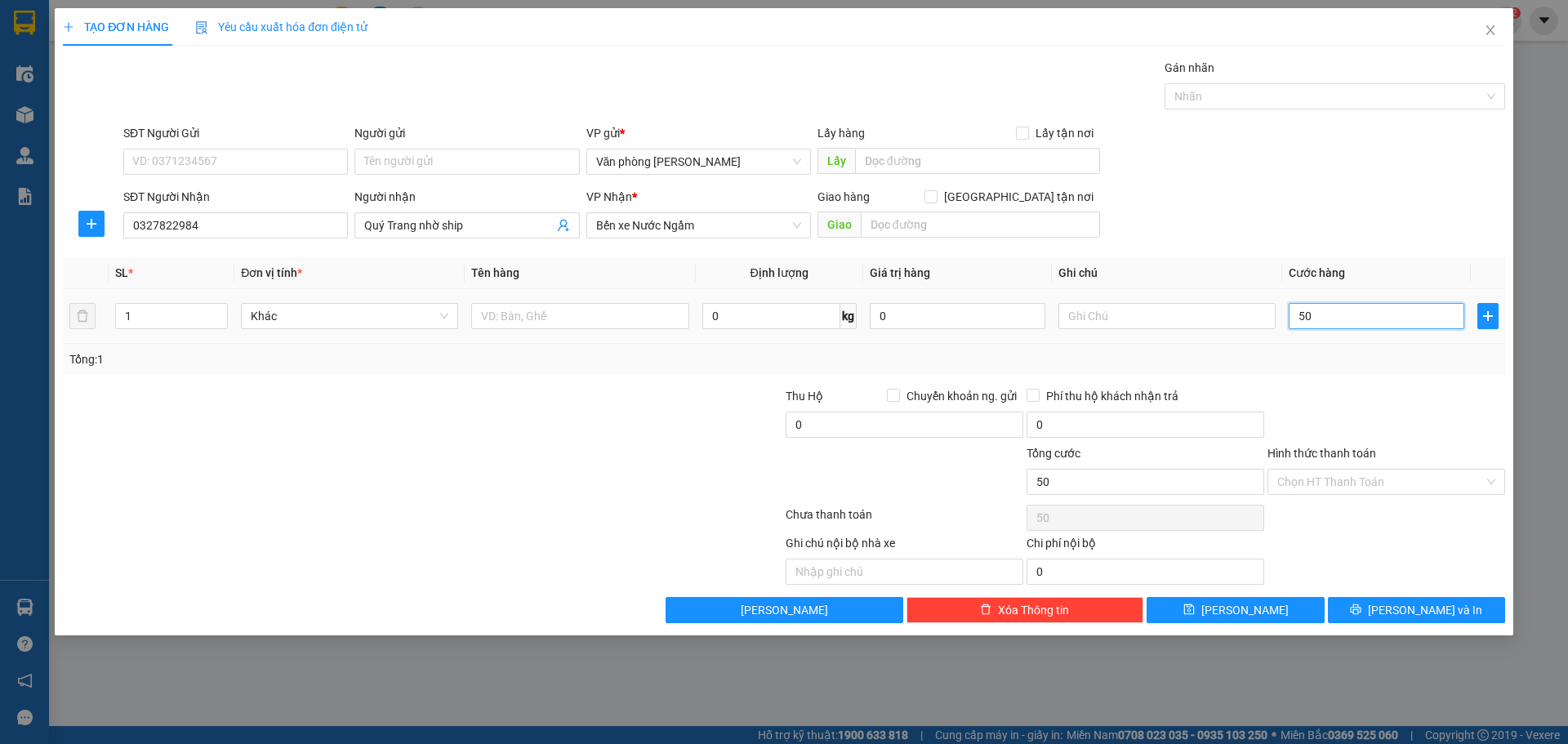
type input "500"
type input "5.000"
type input "50.000"
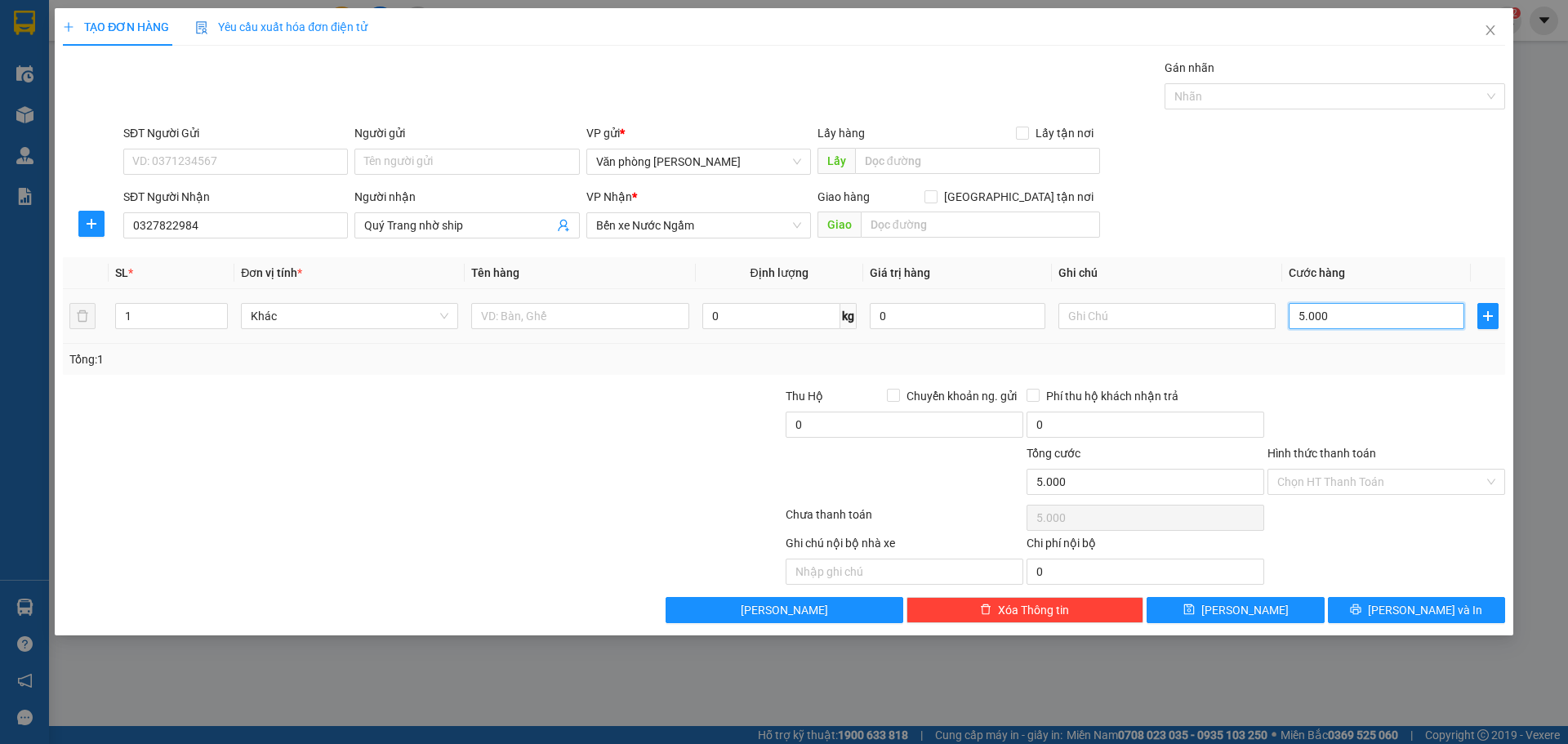
type input "50.000"
click at [1489, 481] on div "Chọn HT Thanh Toán" at bounding box center [1386, 483] width 238 height 26
type input "50.000"
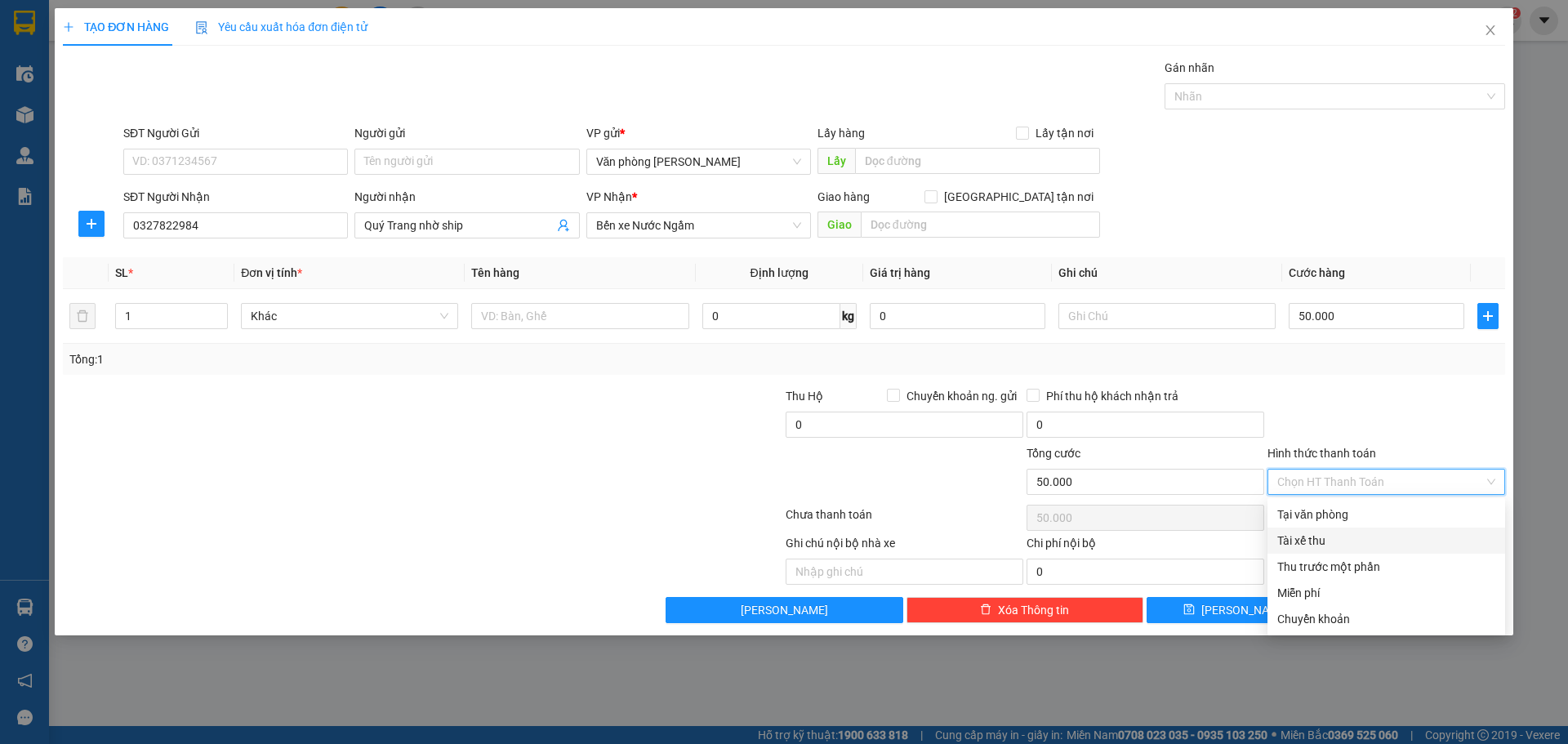
click at [1397, 539] on div "Tài xế thu" at bounding box center [1387, 540] width 218 height 18
type input "0"
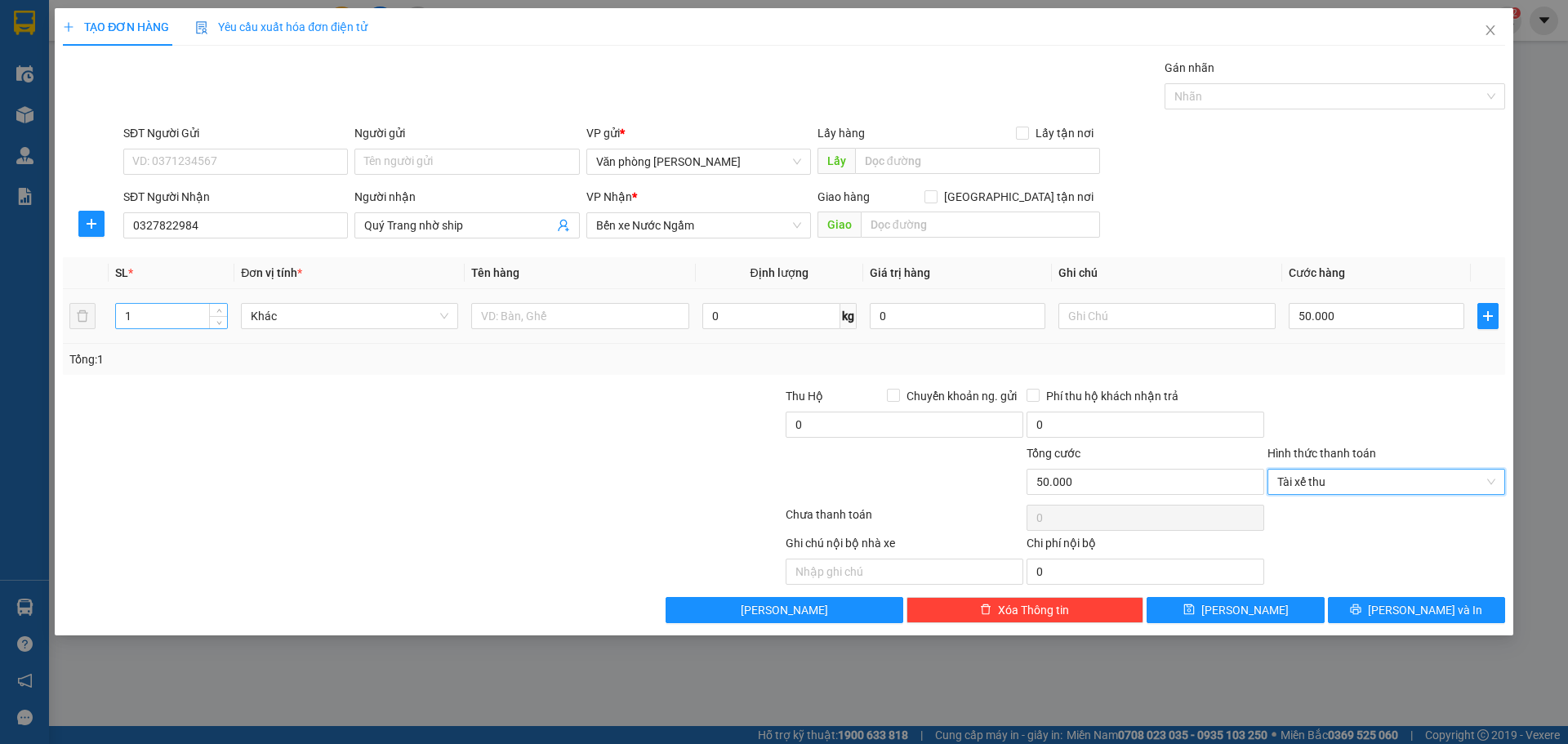
click at [172, 324] on input "1" at bounding box center [171, 316] width 111 height 24
type input "2"
click at [536, 323] on input "text" at bounding box center [579, 316] width 217 height 26
type input "thùng xốp + 1 thùng giấy"
click at [1247, 616] on span "[PERSON_NAME]" at bounding box center [1245, 609] width 87 height 18
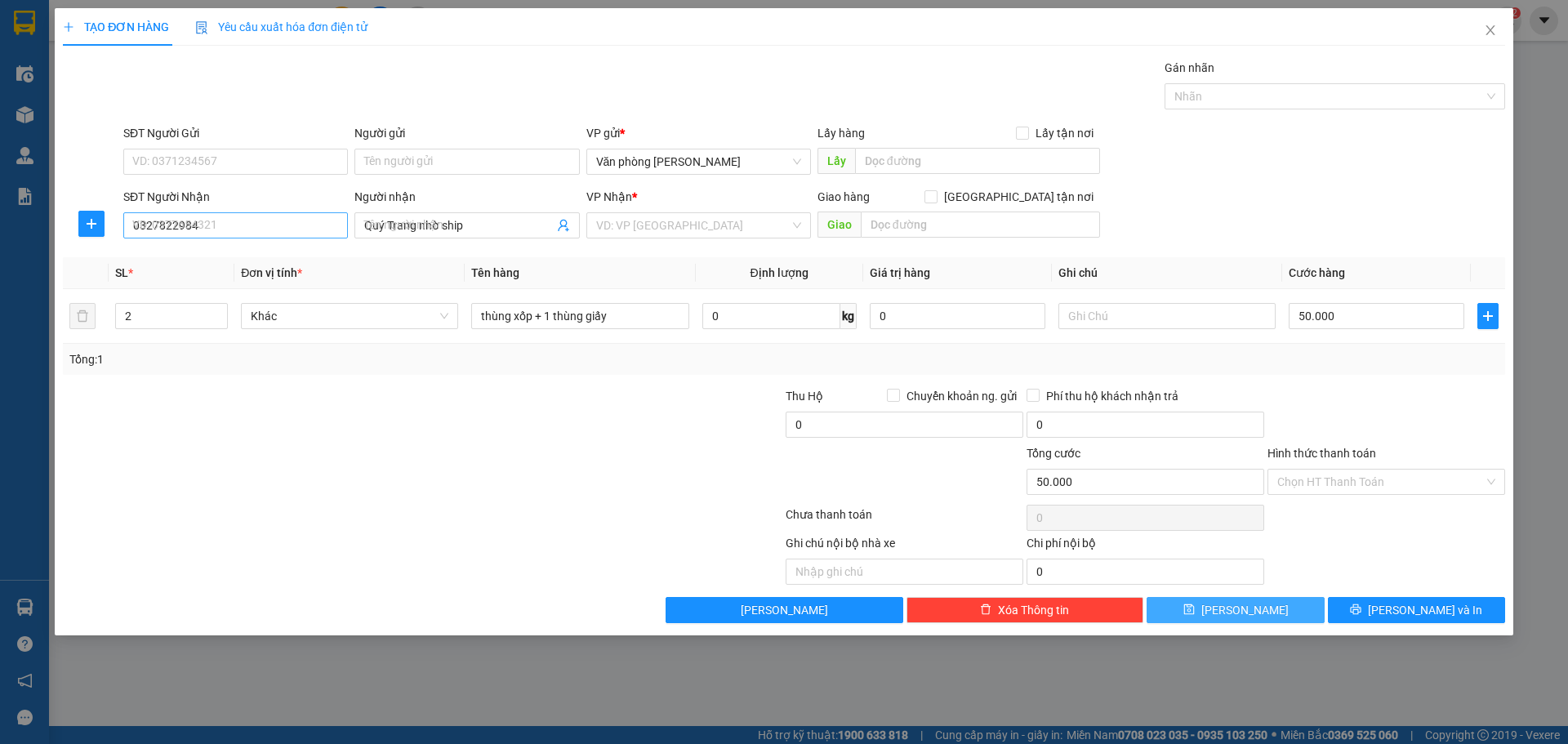
type input "1"
type input "0"
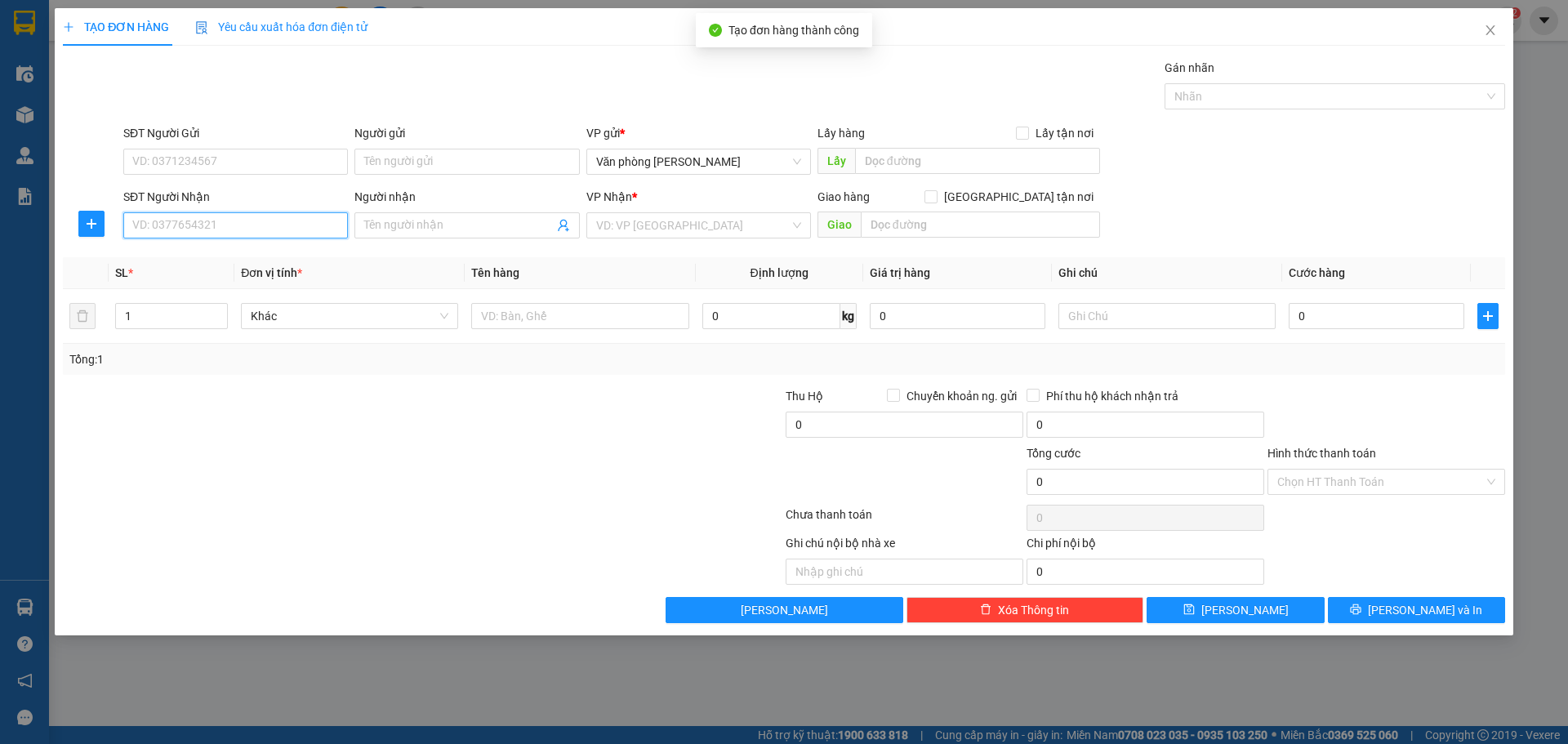
click at [217, 227] on input "SĐT Người Nhận" at bounding box center [235, 226] width 225 height 26
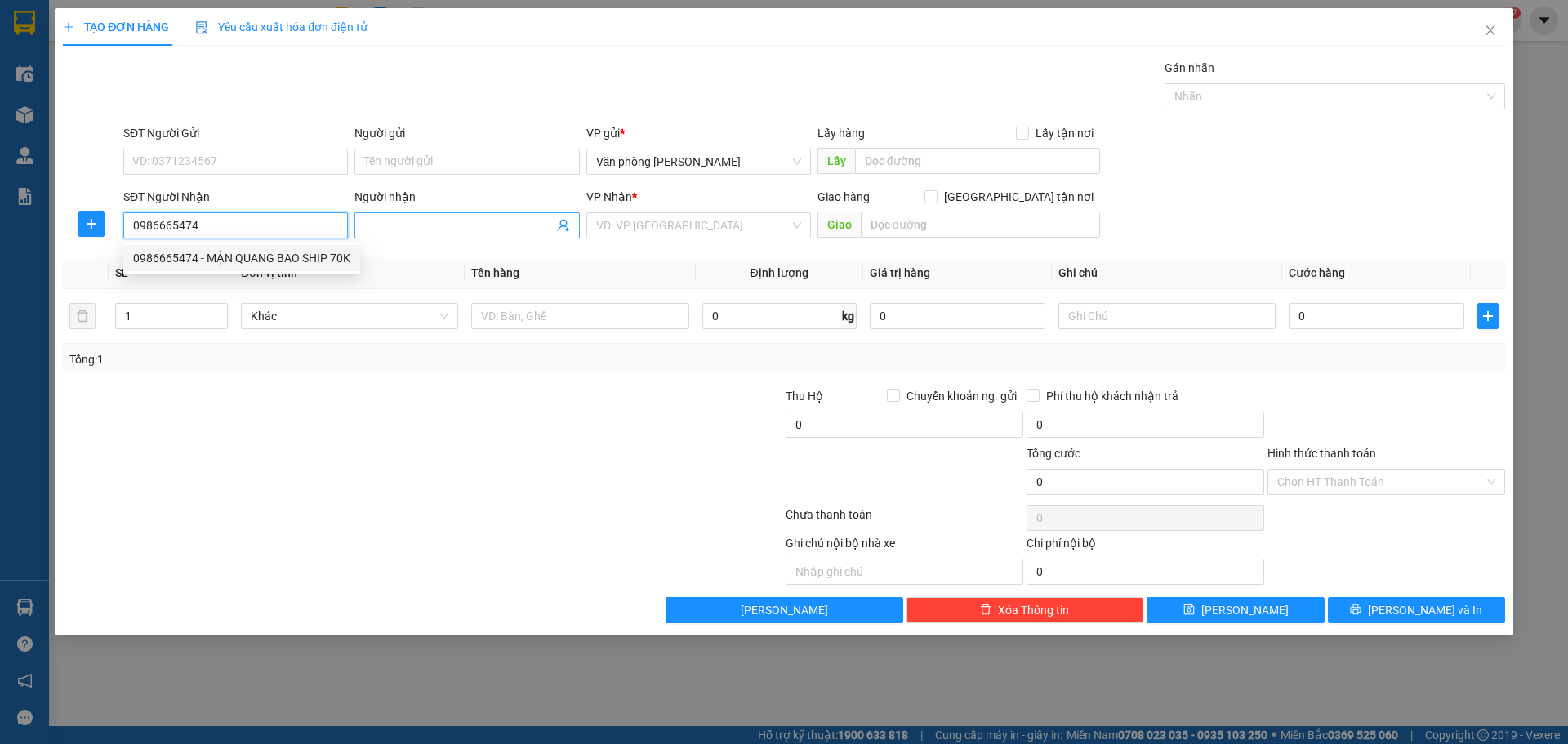
type input "0986665474"
click at [510, 228] on input "Người nhận" at bounding box center [458, 225] width 189 height 18
click at [795, 229] on div "VD: VP [GEOGRAPHIC_DATA]" at bounding box center [698, 226] width 225 height 26
type input "[PERSON_NAME]"
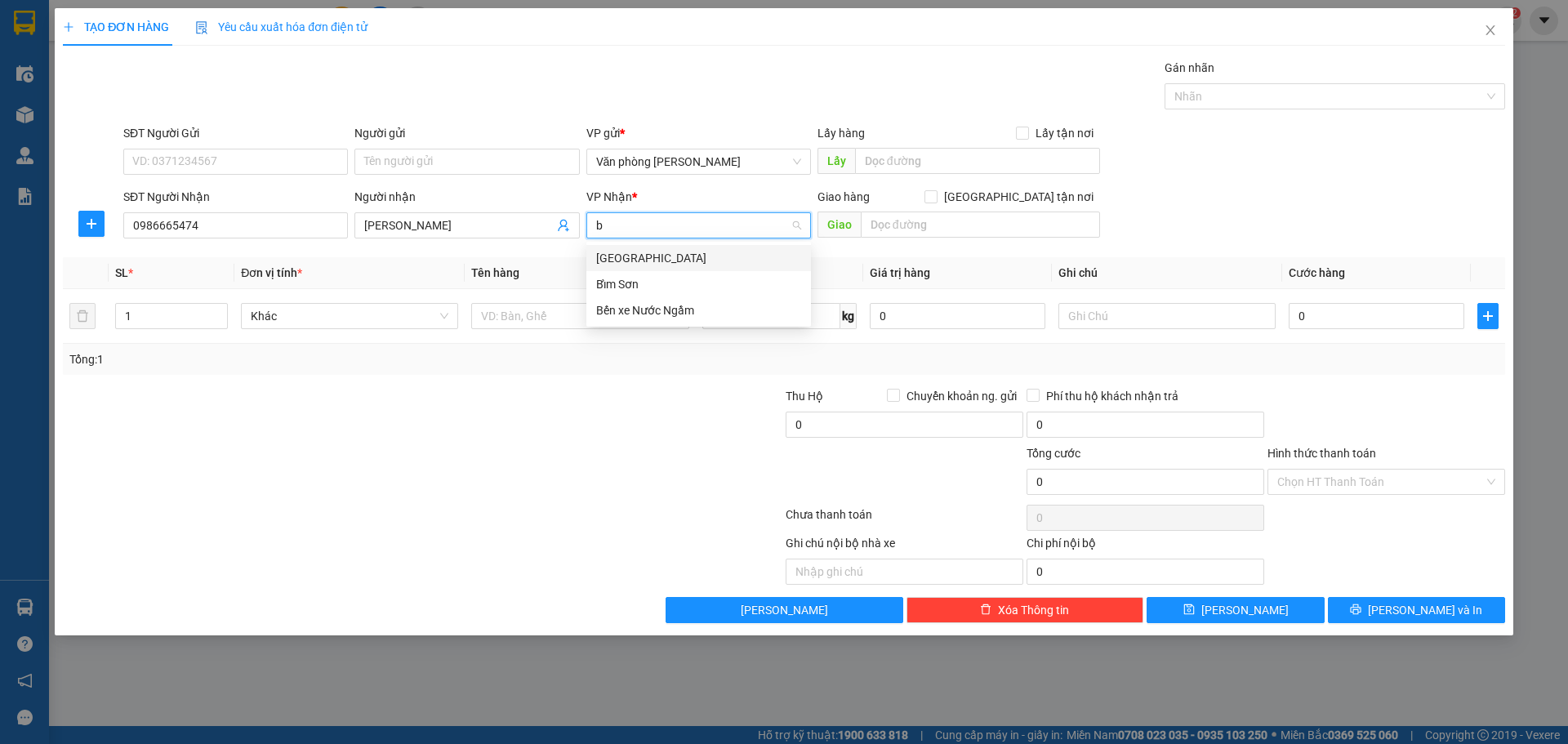
type input "be"
click at [722, 258] on div "Bến xe Nước Ngầm" at bounding box center [698, 258] width 205 height 18
click at [538, 324] on input "text" at bounding box center [579, 316] width 217 height 26
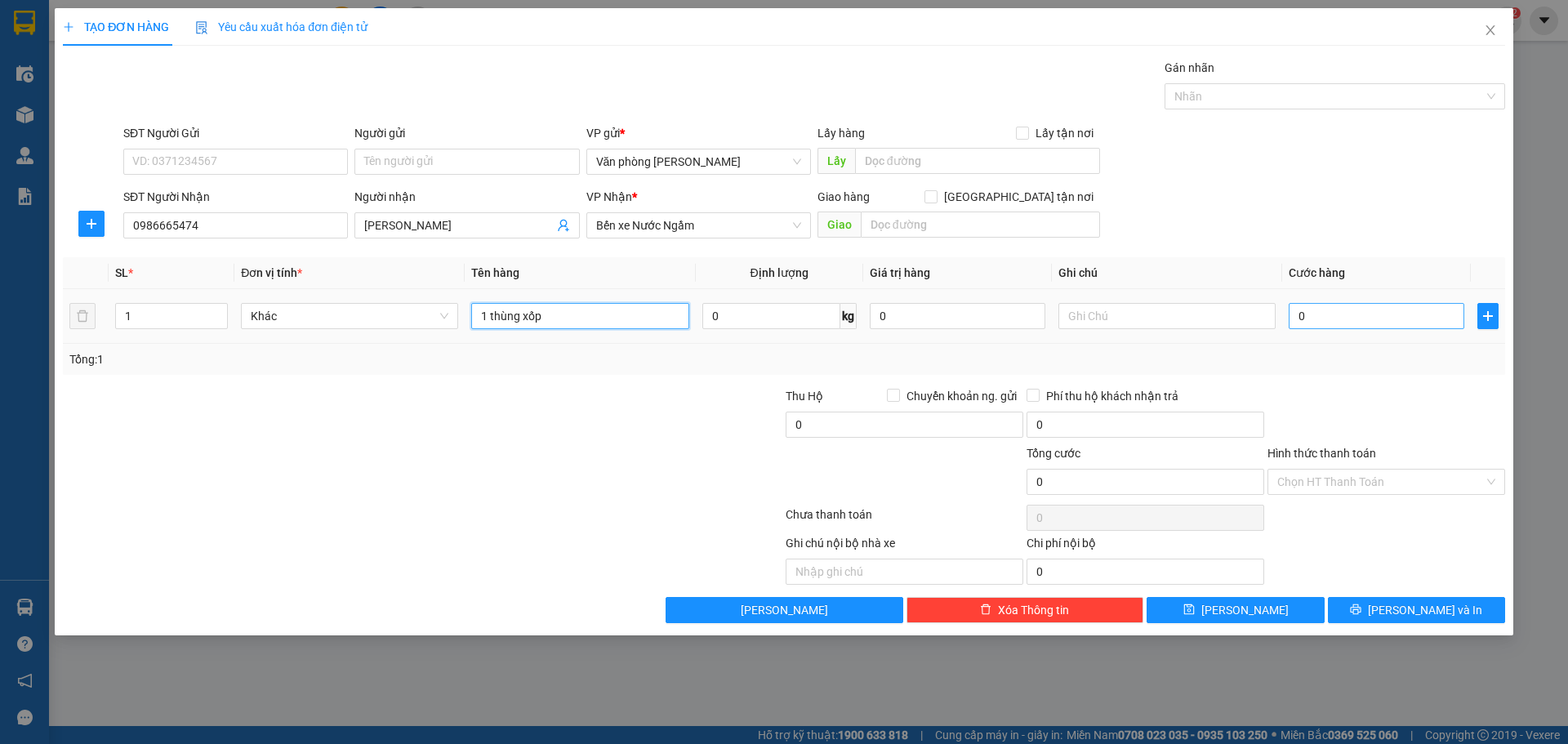
type input "1 thùng xốp"
click at [1319, 322] on input "0" at bounding box center [1376, 316] width 176 height 26
type input "5"
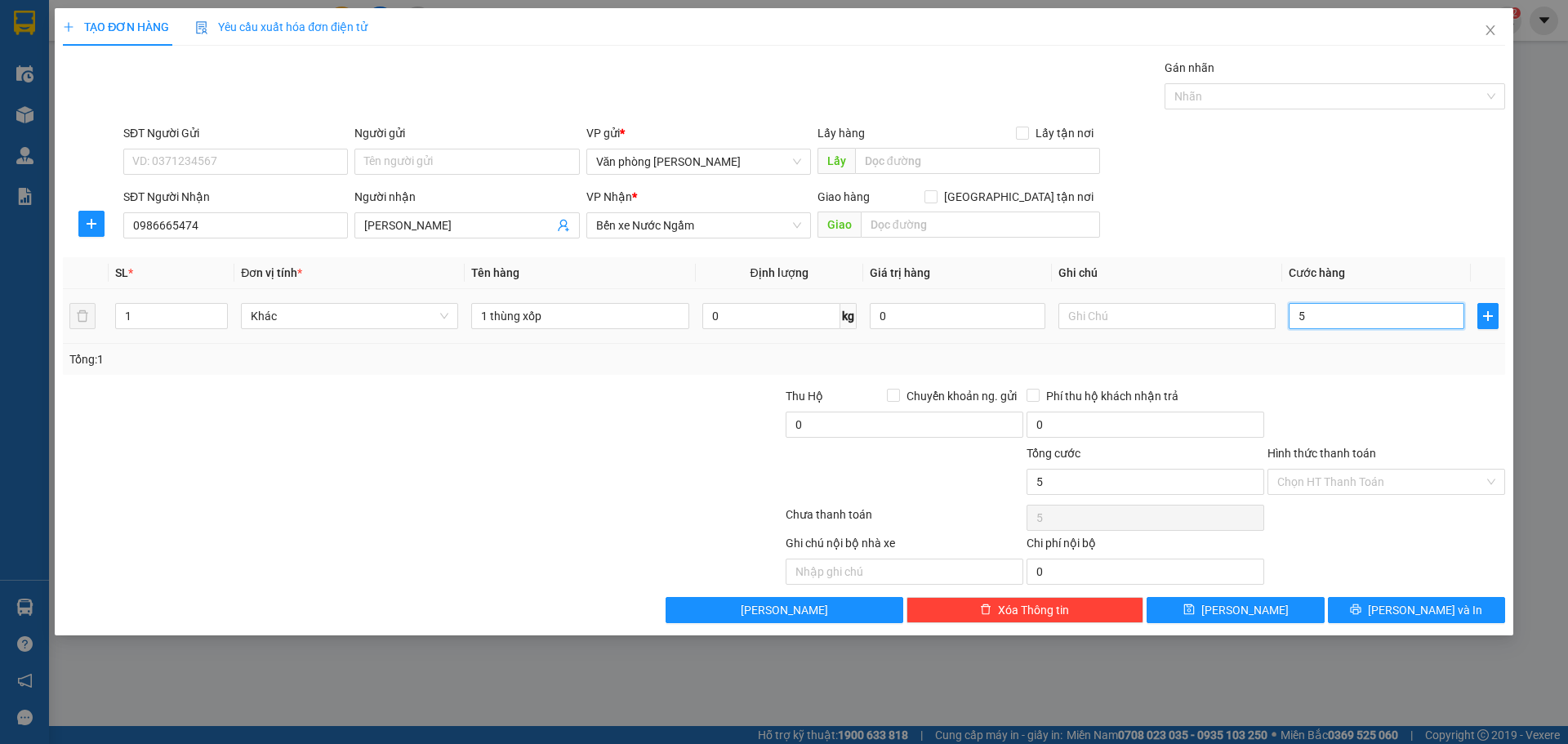
type input "50"
type input "500"
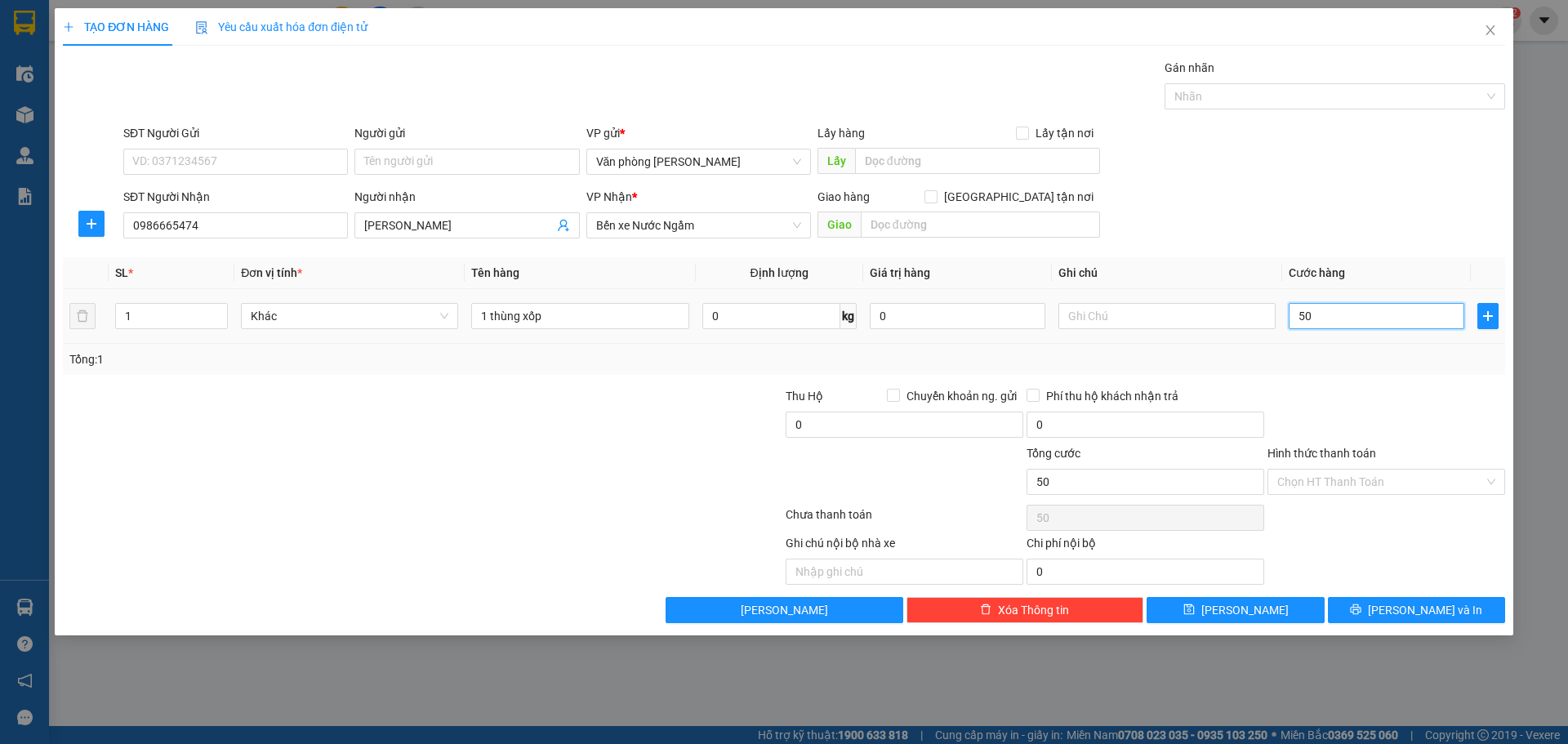
type input "500"
type input "5.000"
type input "50.000"
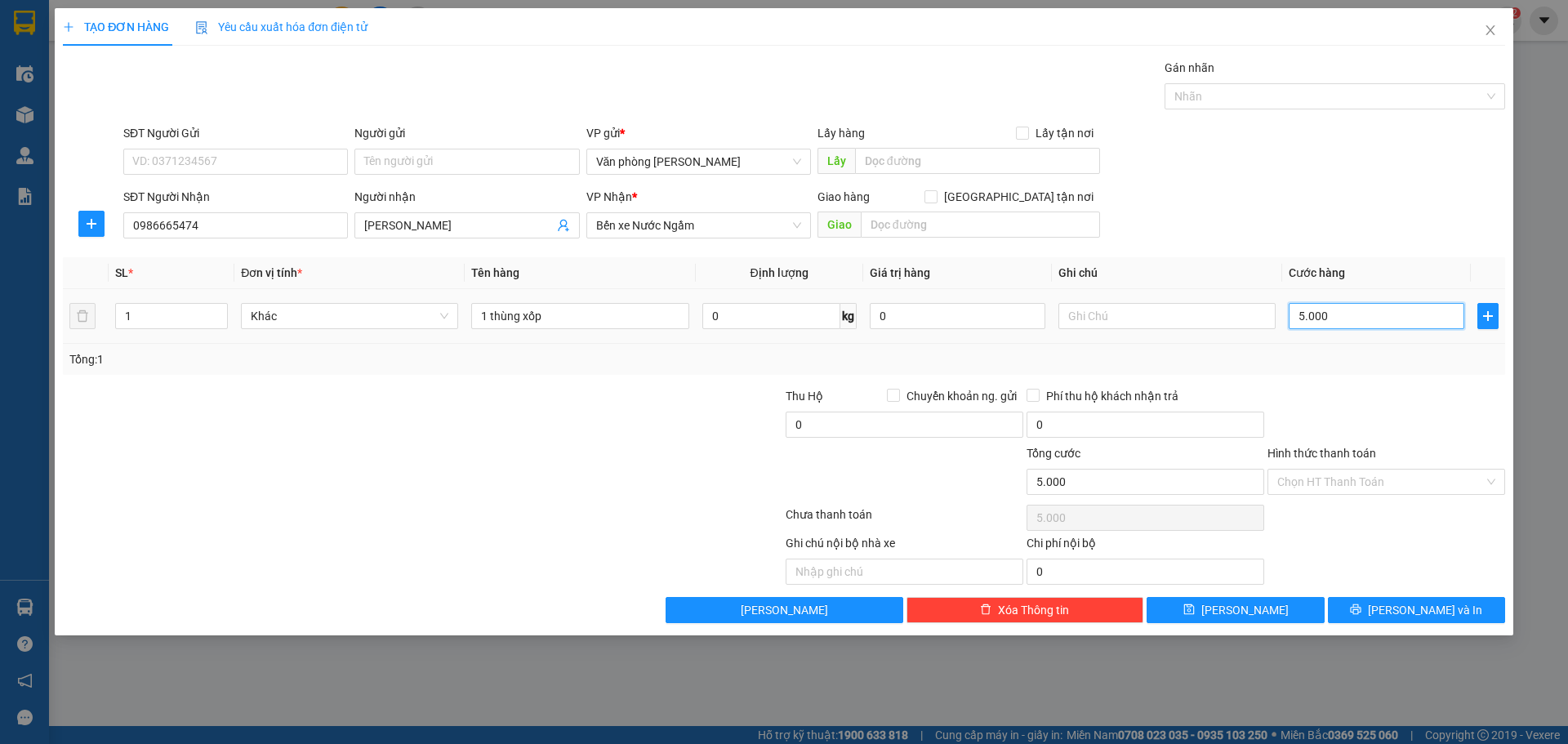
type input "50.000"
click at [1492, 484] on div "Chọn HT Thanh Toán" at bounding box center [1386, 483] width 238 height 26
type input "50.000"
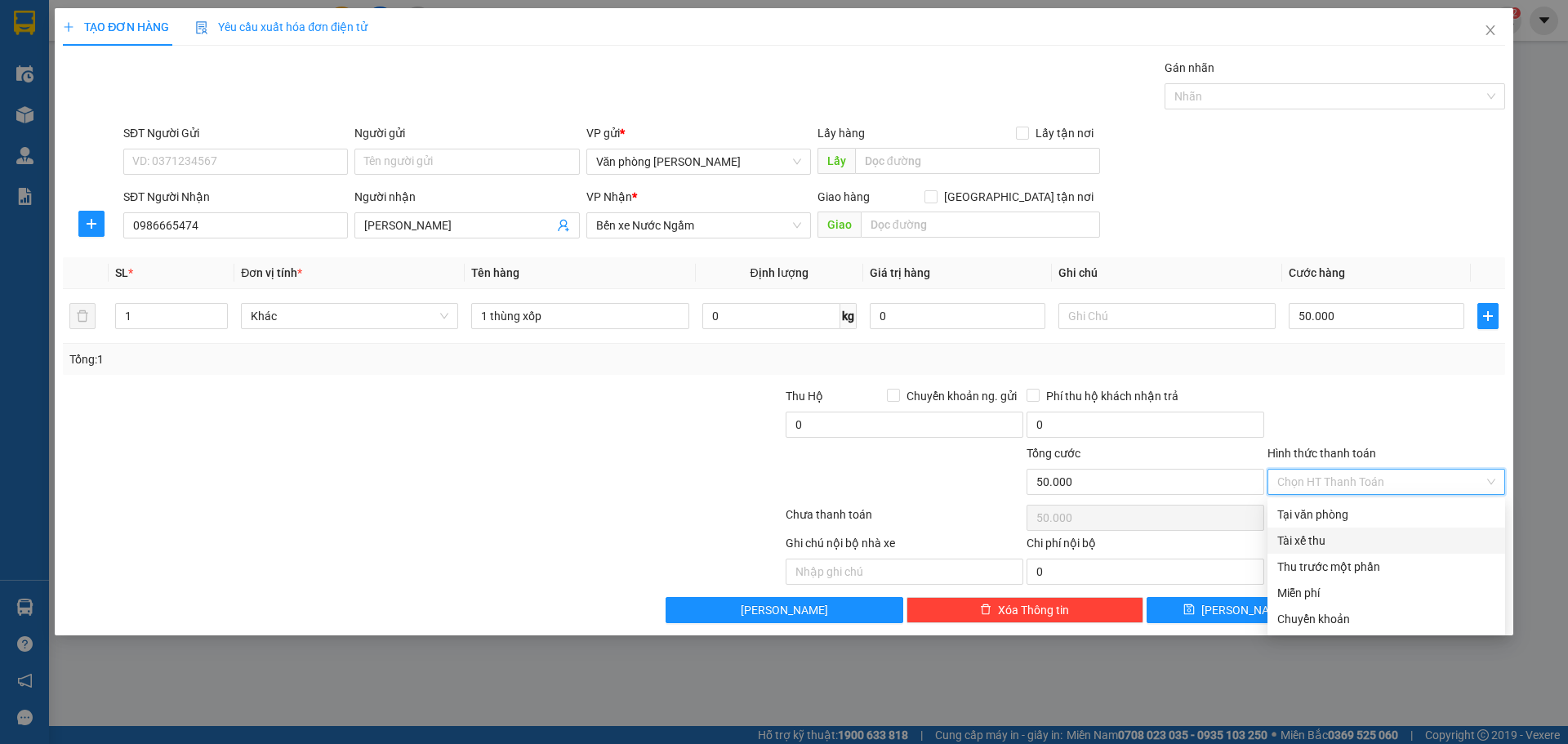
click at [1397, 542] on div "Tài xế thu" at bounding box center [1387, 540] width 218 height 18
type input "0"
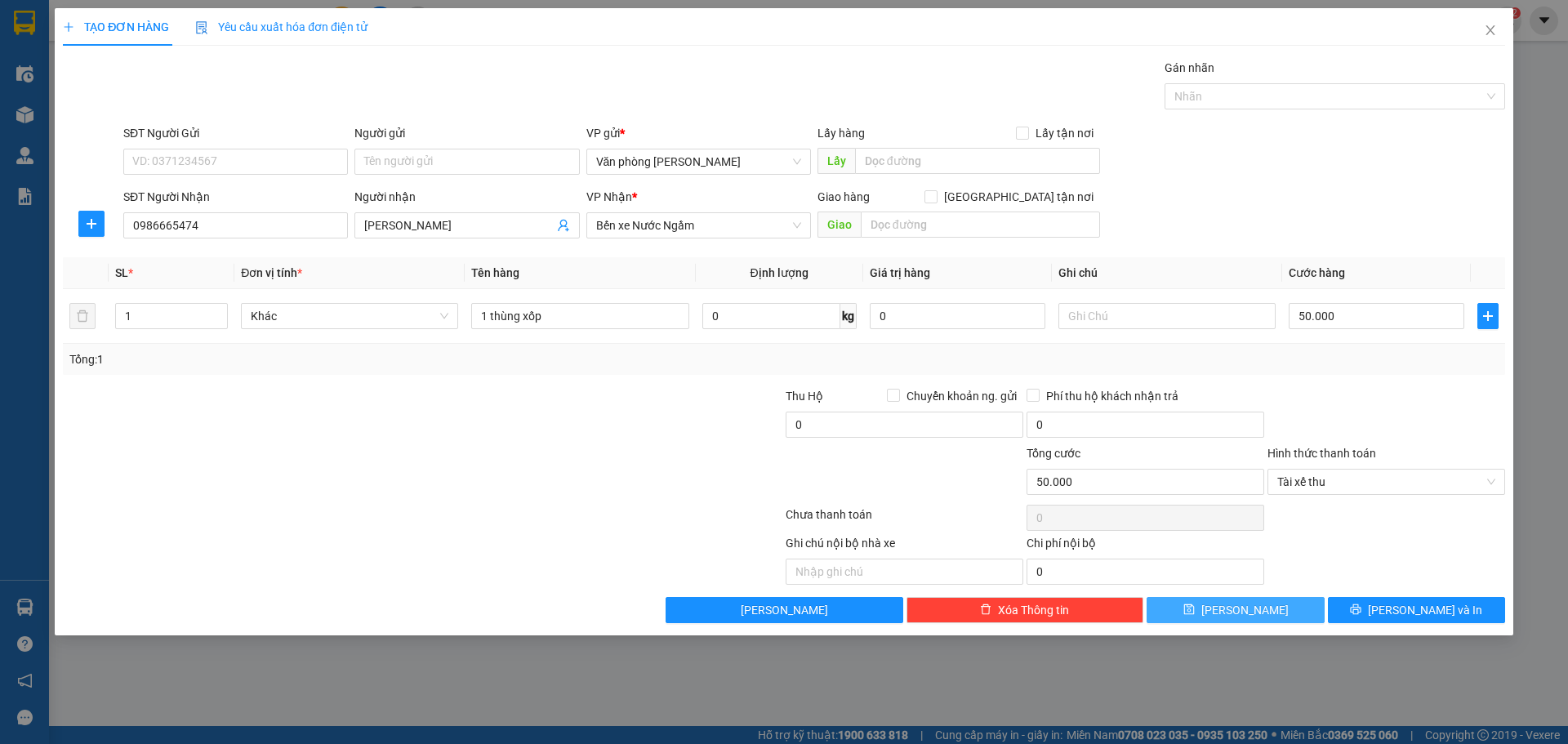
click at [1240, 611] on span "[PERSON_NAME]" at bounding box center [1245, 609] width 87 height 18
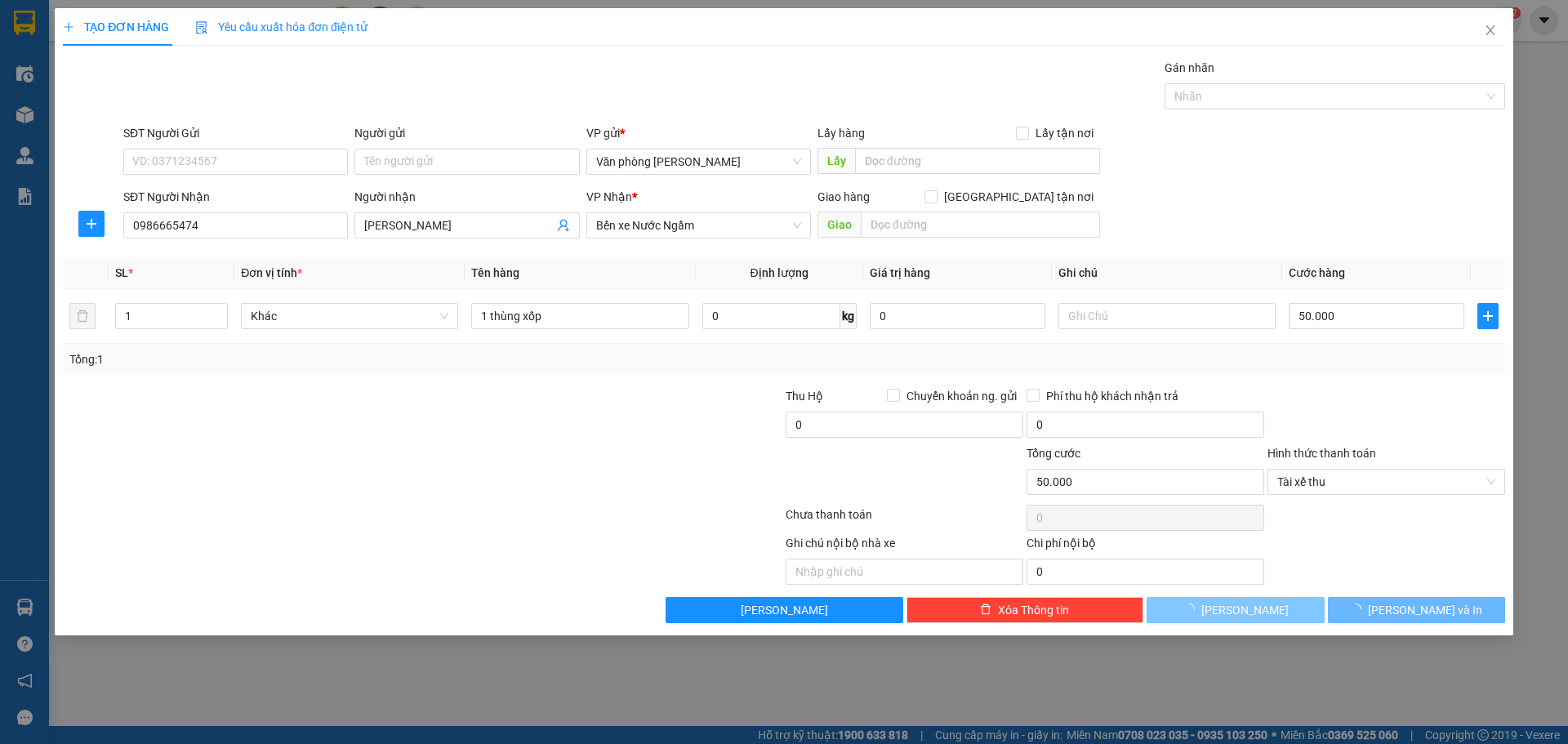
type input "0"
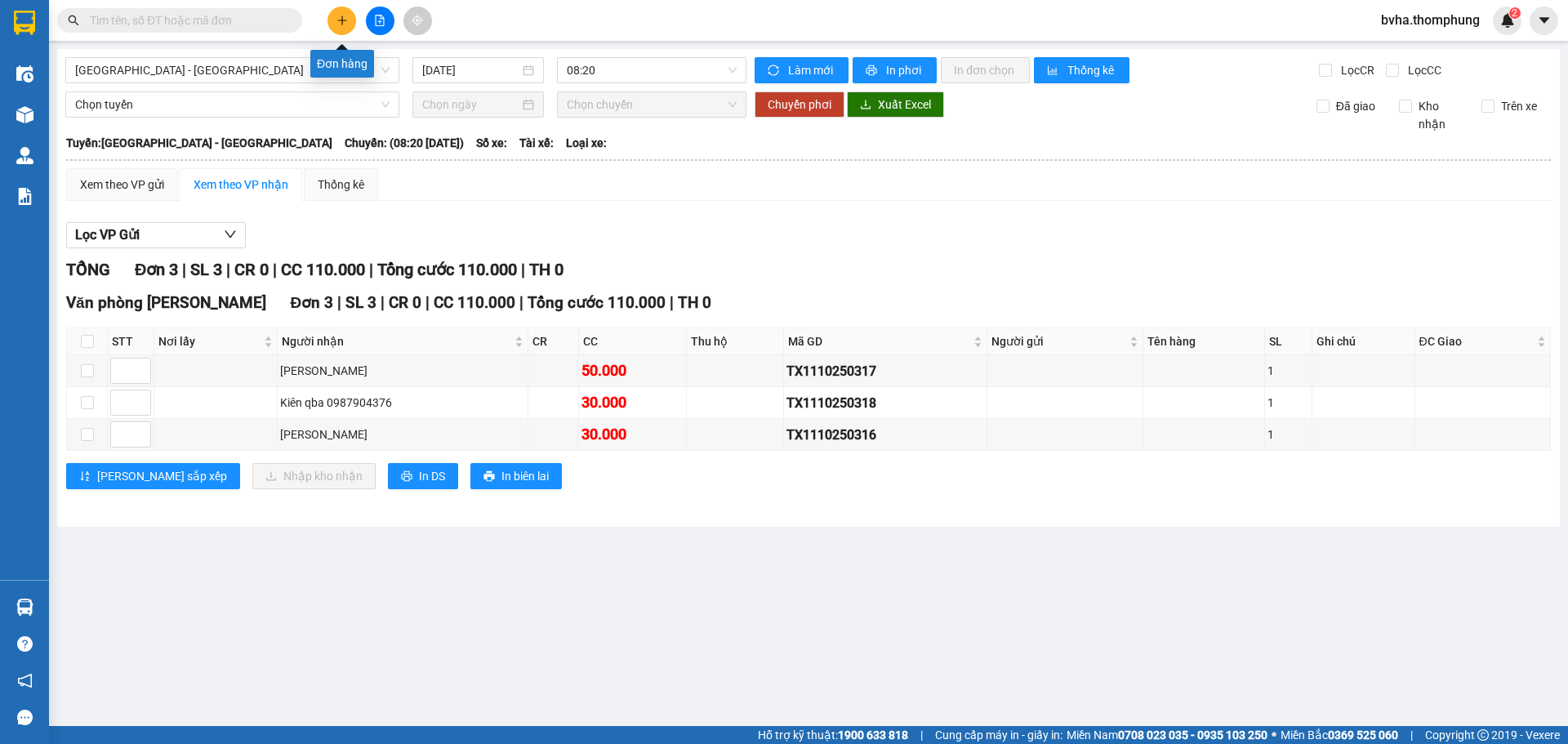
click at [338, 19] on icon "plus" at bounding box center [342, 21] width 11 height 11
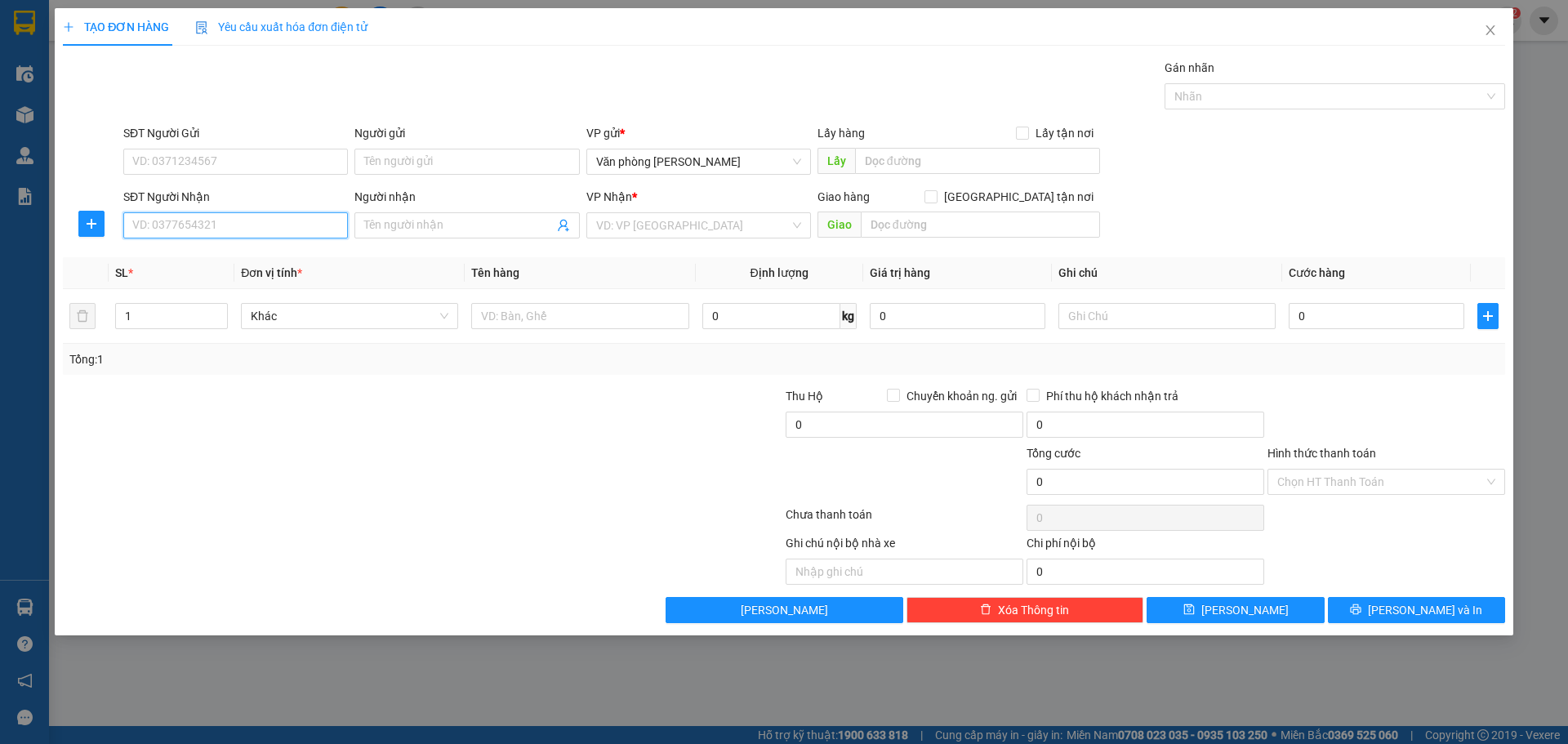
click at [255, 222] on input "SĐT Người Nhận" at bounding box center [235, 226] width 225 height 26
click at [259, 264] on div "0383672995 - TUYẾT CK DI F PHỤNG" at bounding box center [236, 258] width 205 height 18
type input "0383672995"
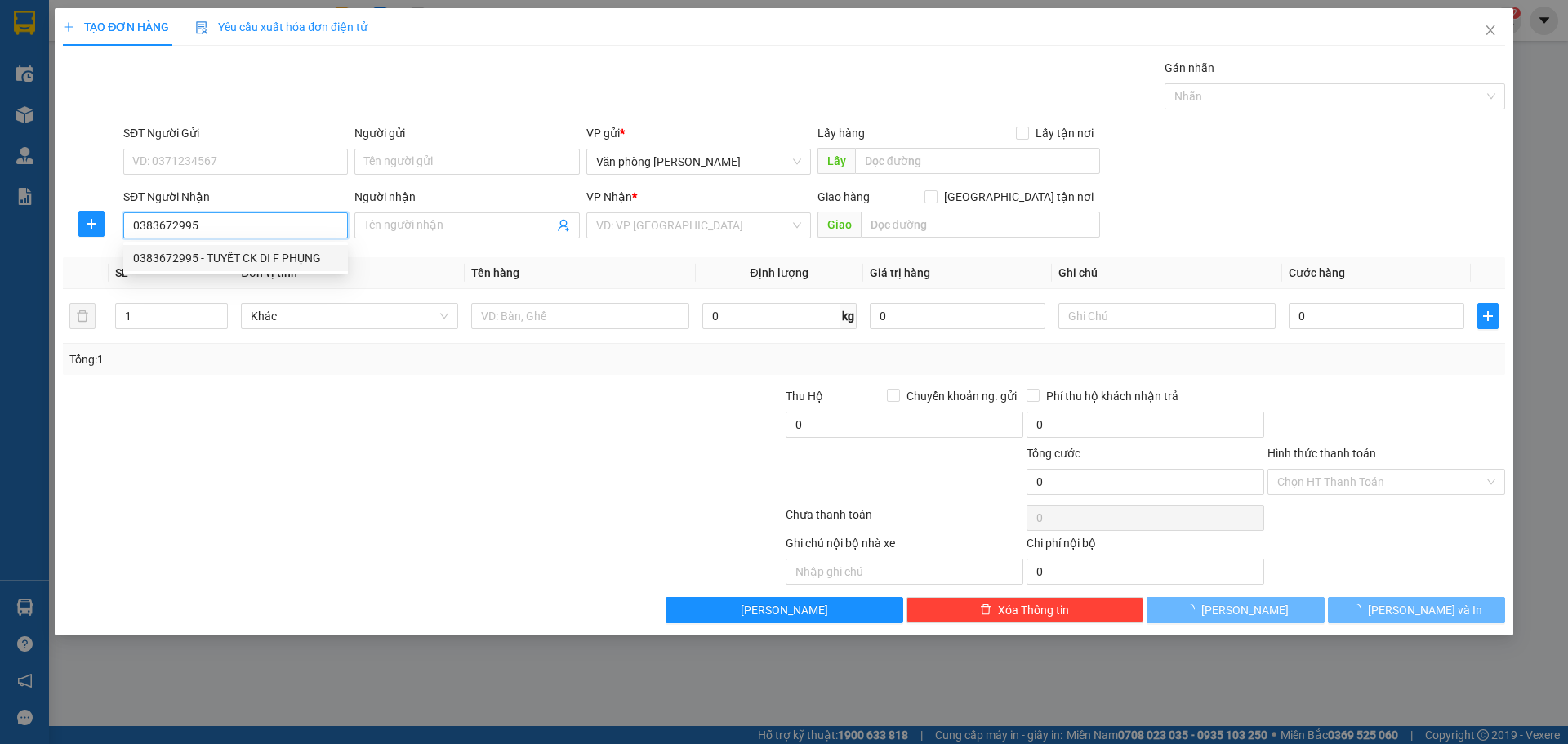
type input "TUYẾT CK DI F PHỤNG"
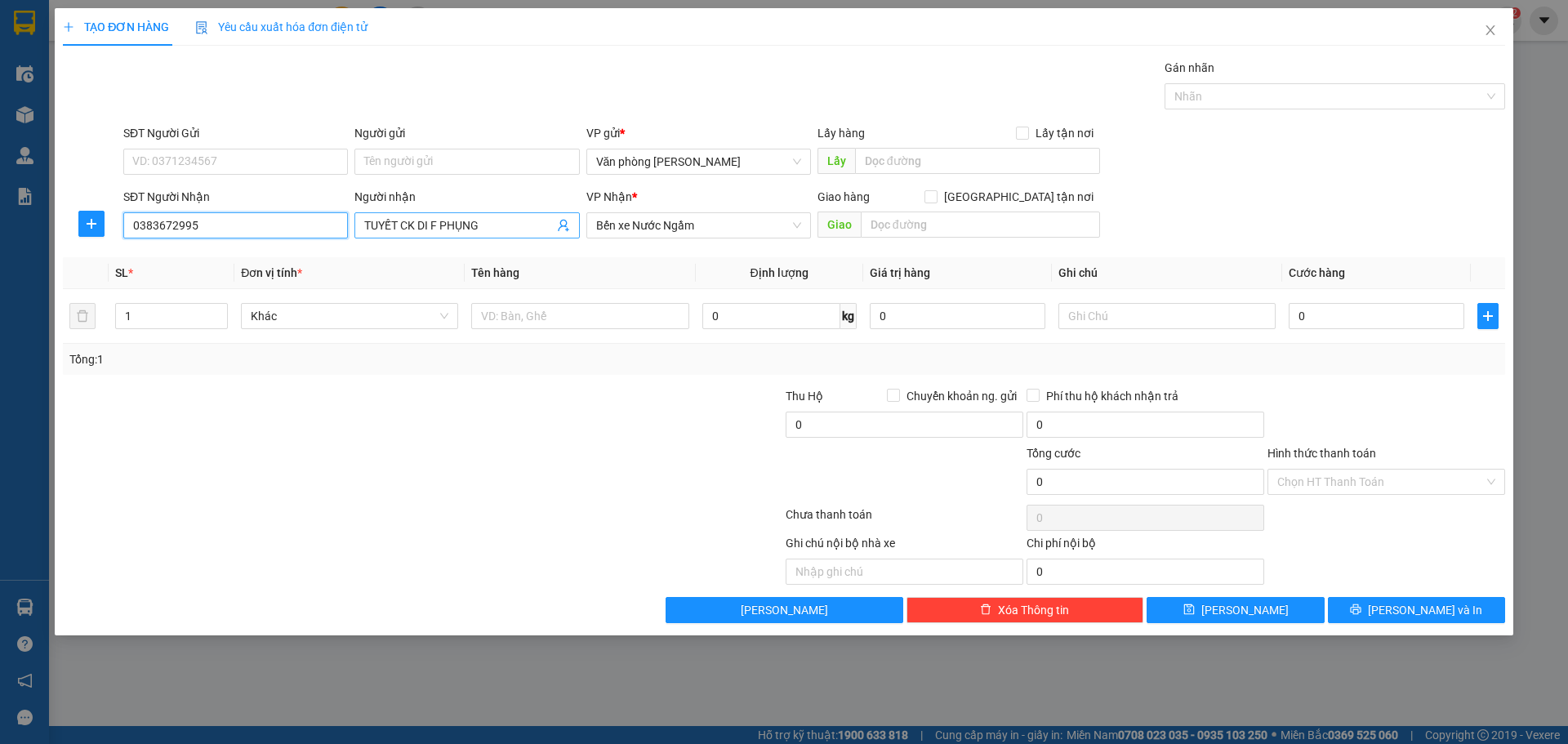
type input "0383672995"
click at [494, 231] on input "TUYẾT CK DI F PHỤNG" at bounding box center [458, 225] width 189 height 18
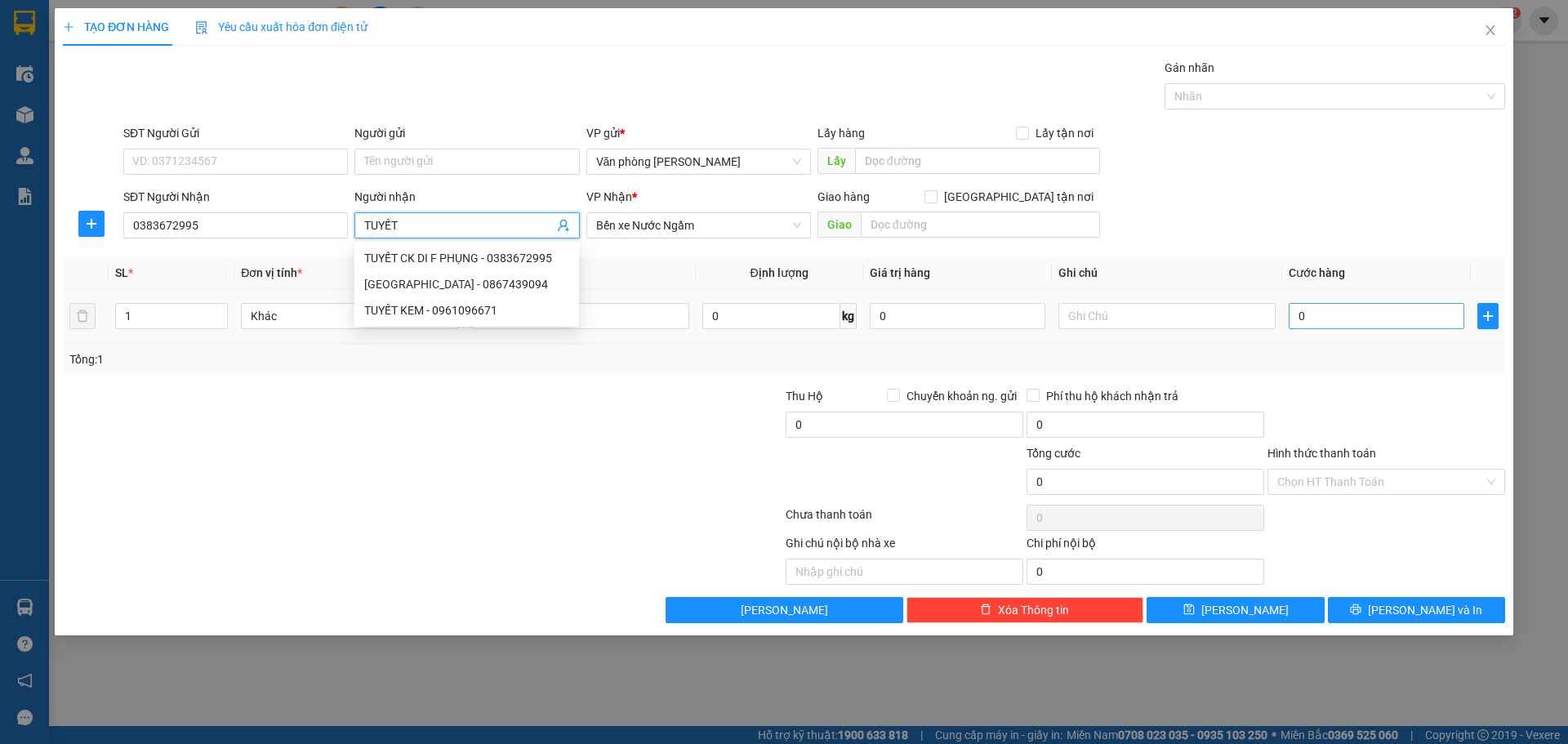
type input "TUYẾT"
click at [1345, 321] on input "0" at bounding box center [1376, 316] width 176 height 26
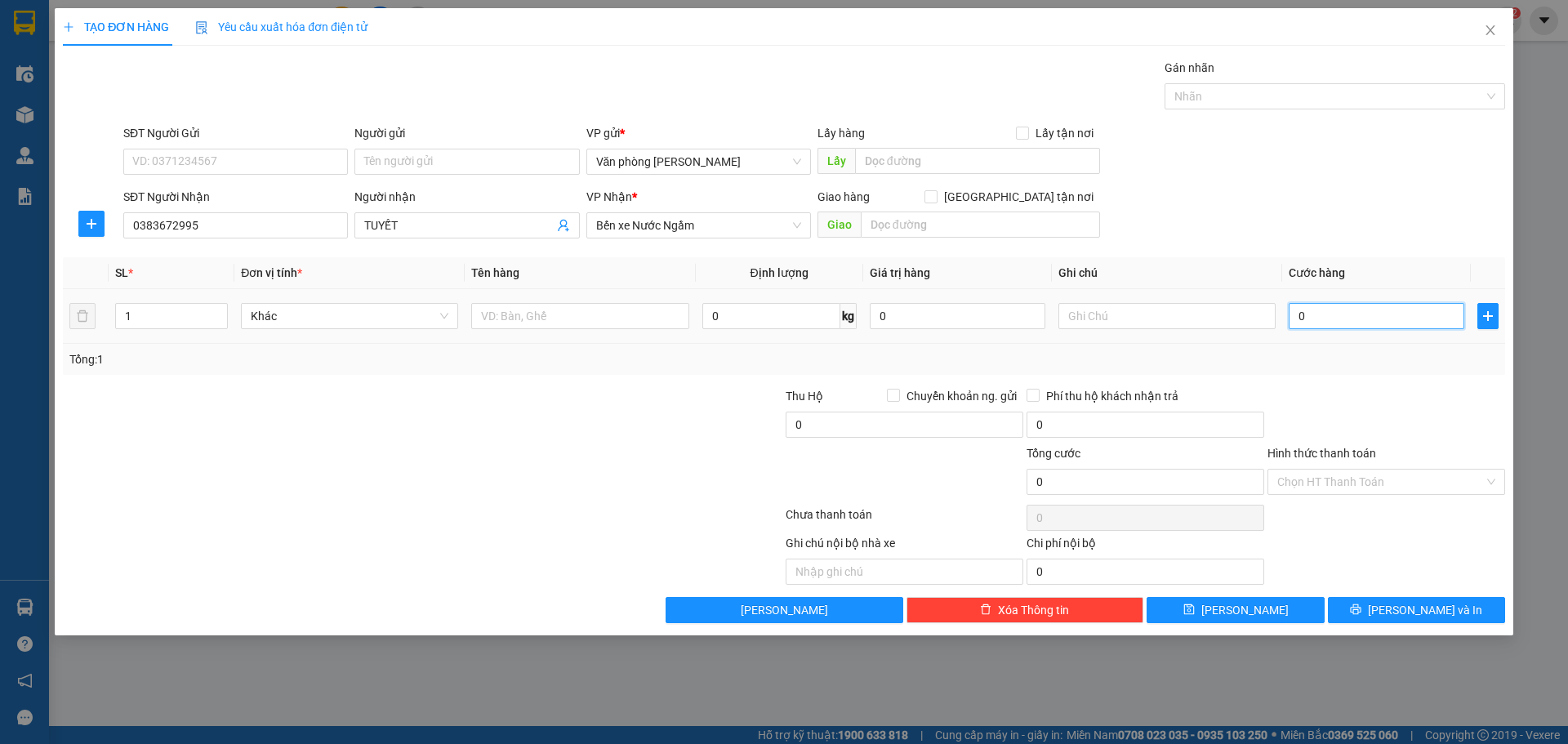
type input "5"
type input "50"
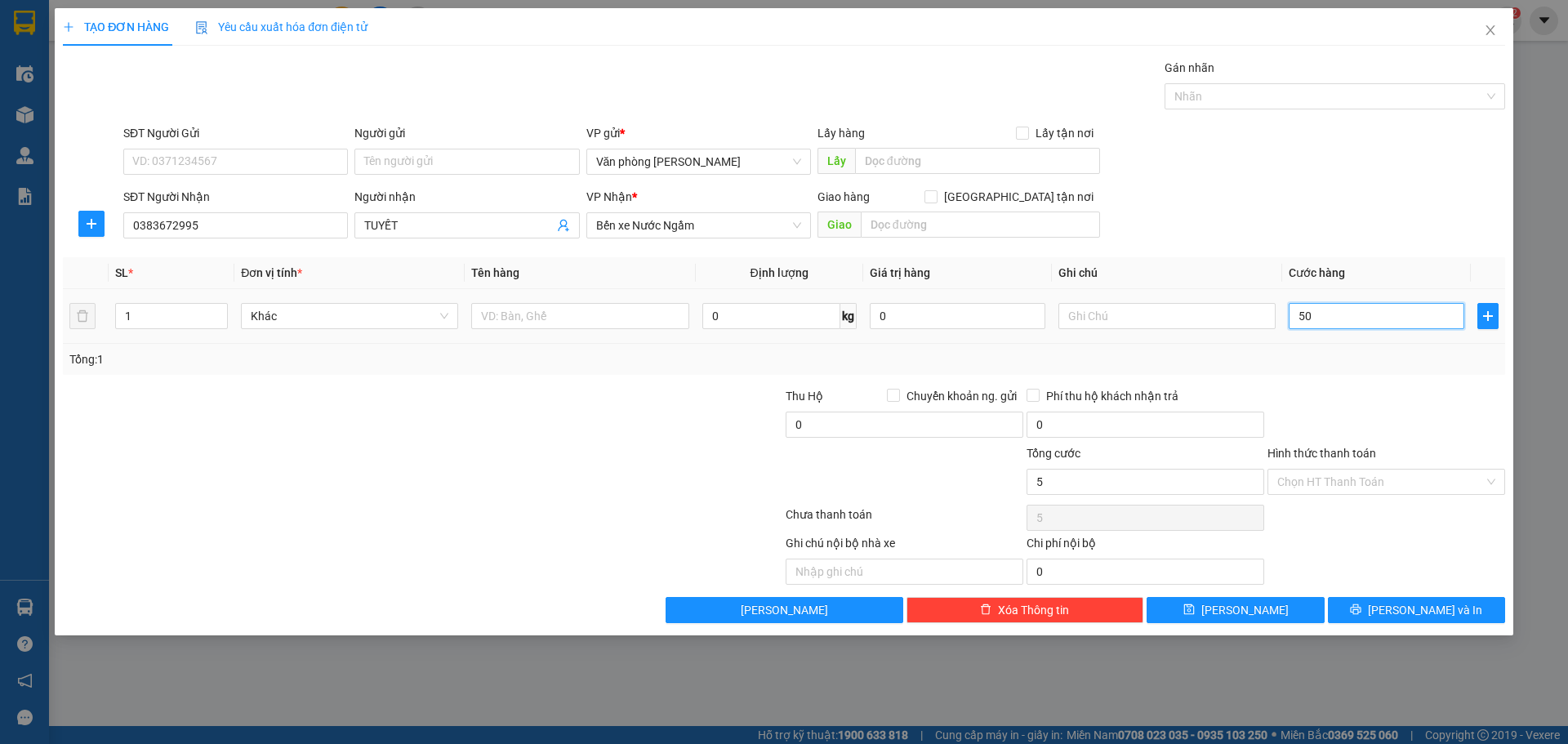
type input "50"
type input "500"
type input "5.000"
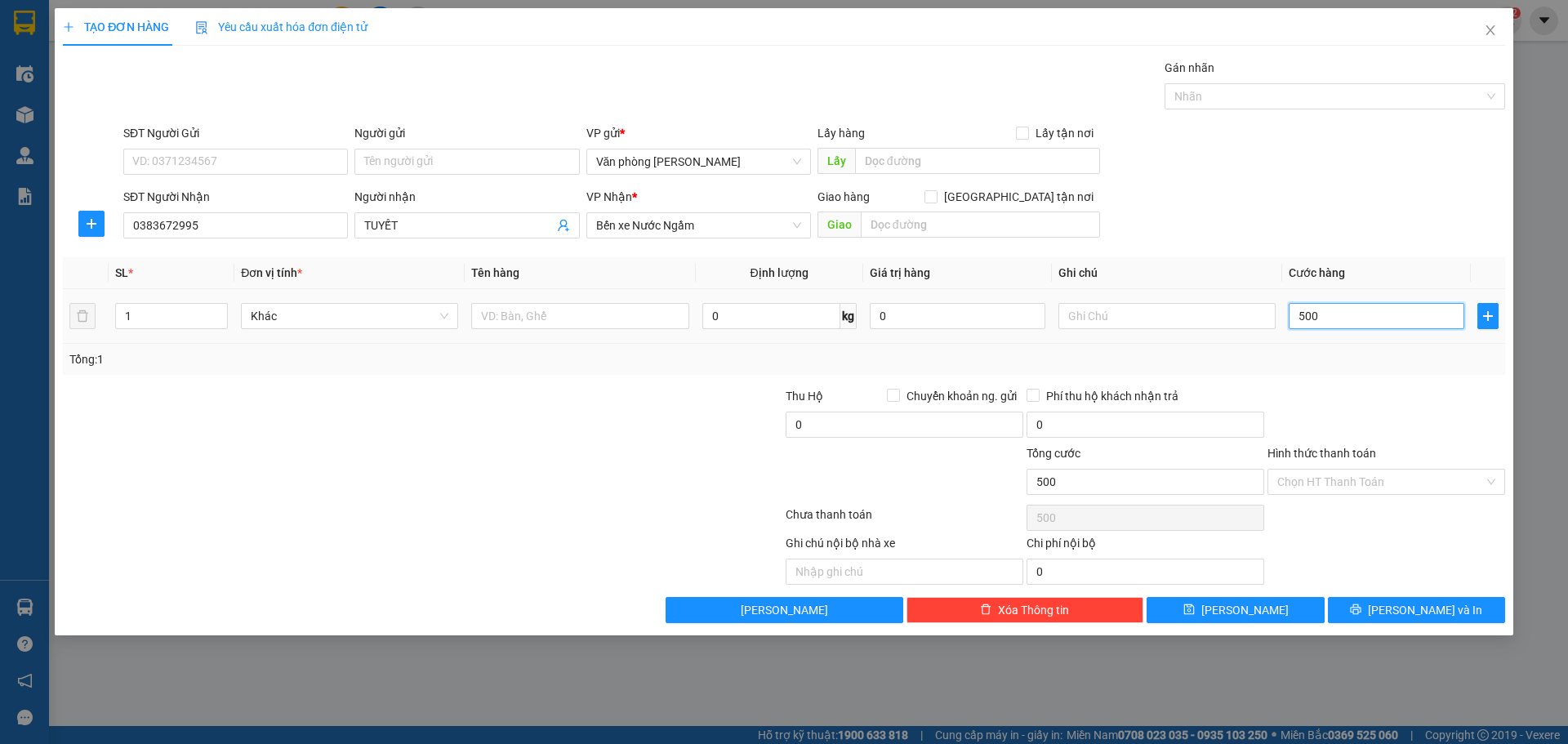
type input "5.000"
type input "50.000"
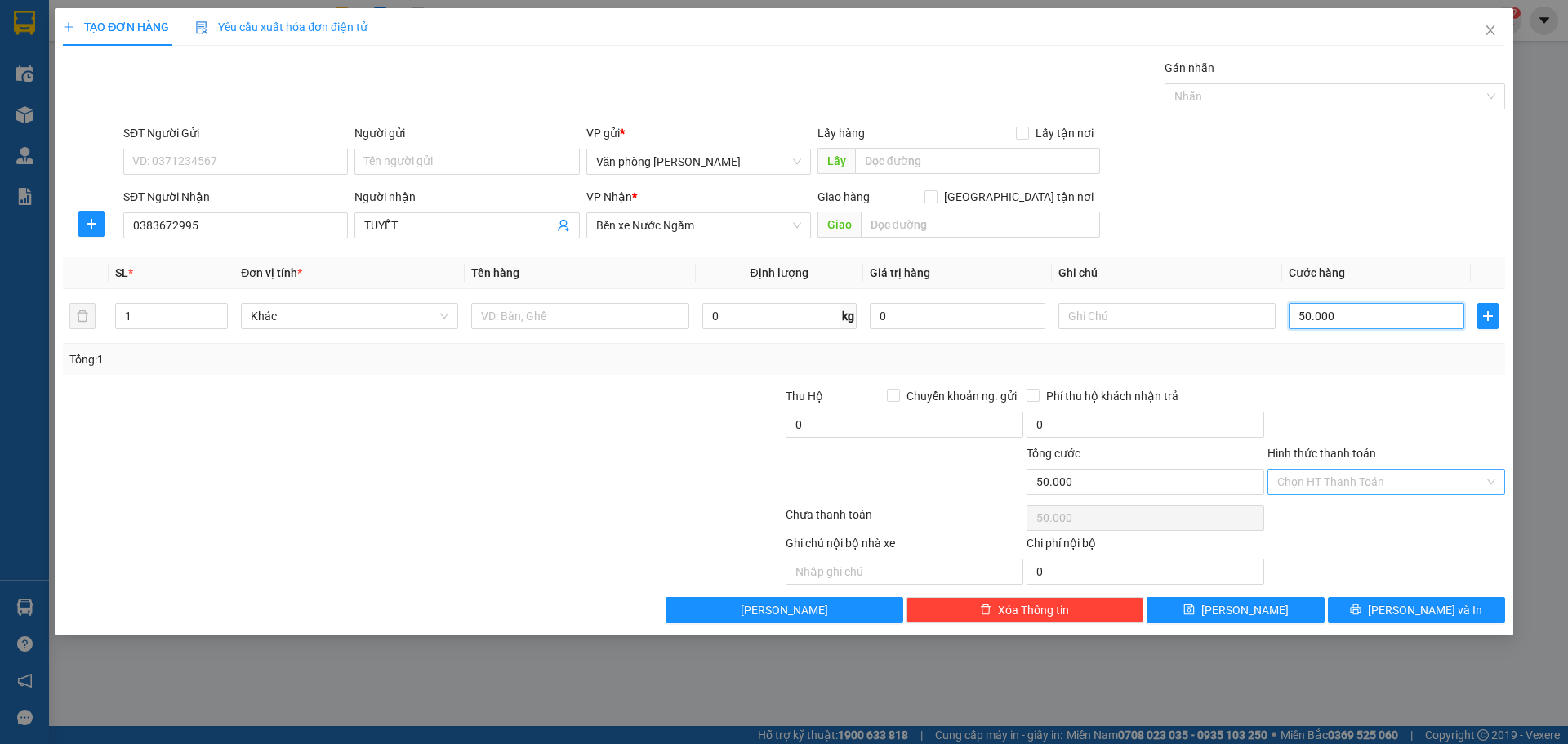
click at [1499, 481] on div "Chọn HT Thanh Toán" at bounding box center [1386, 483] width 238 height 26
type input "50.000"
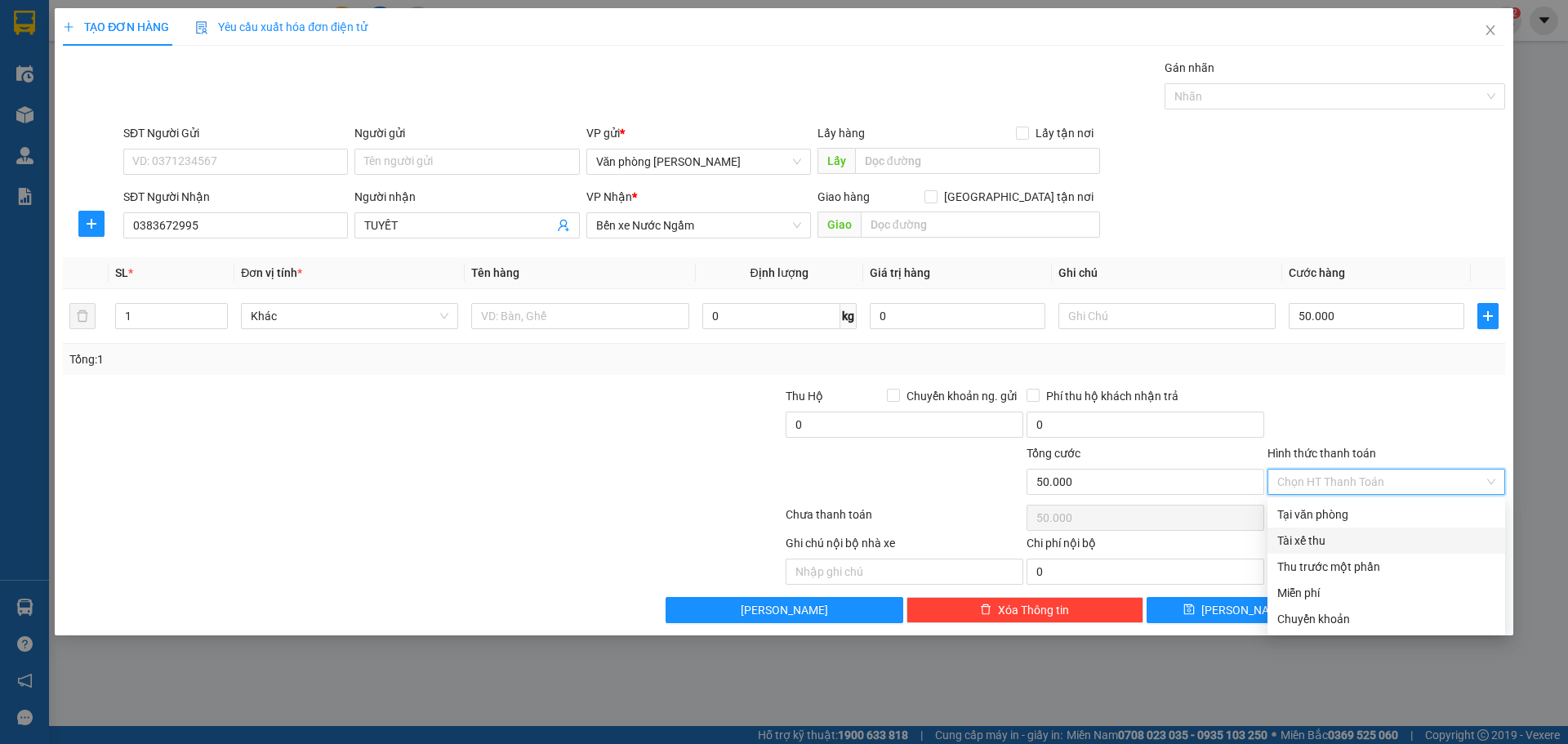
click at [1410, 546] on div "Tài xế thu" at bounding box center [1387, 540] width 218 height 18
type input "0"
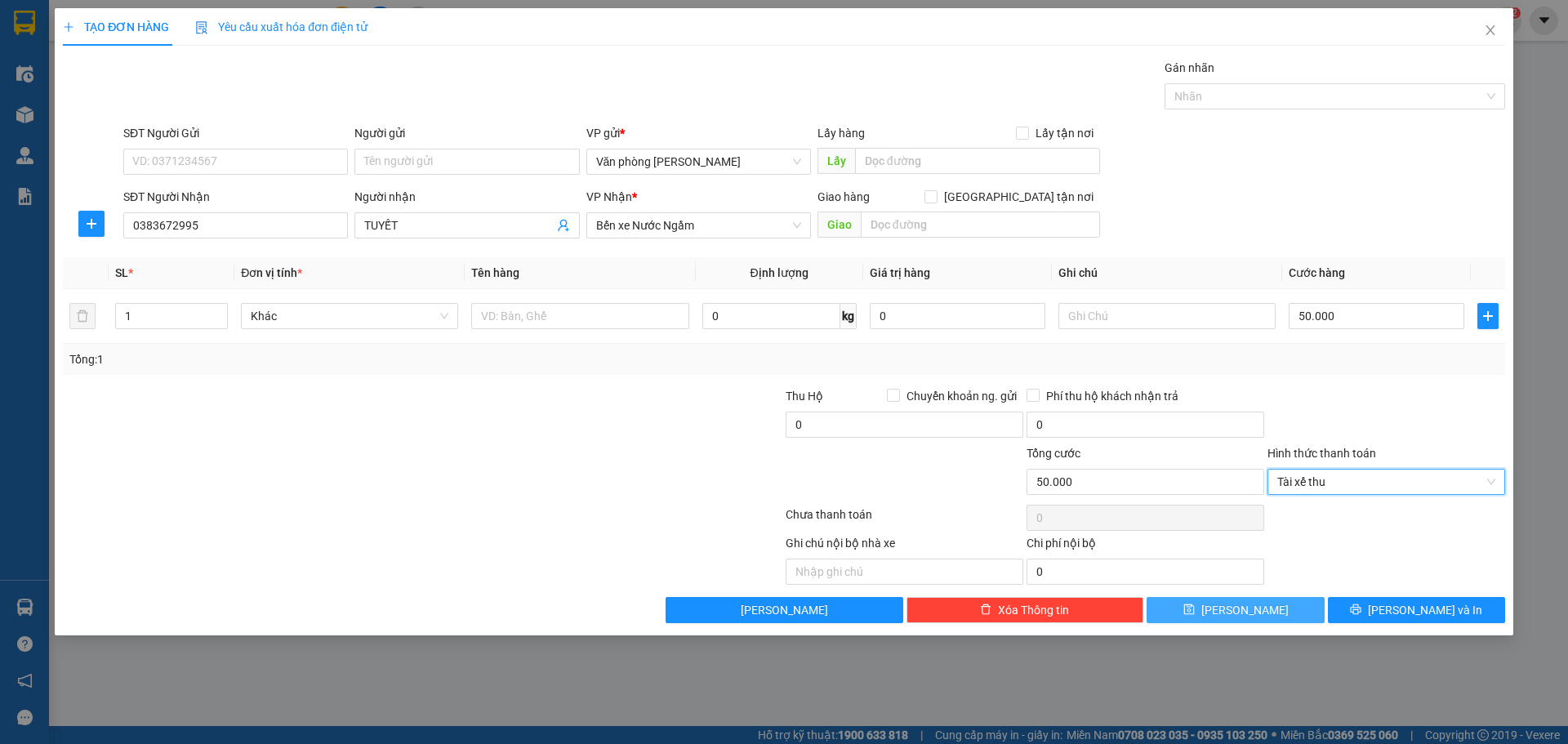
click at [1265, 605] on button "[PERSON_NAME]" at bounding box center [1235, 610] width 177 height 26
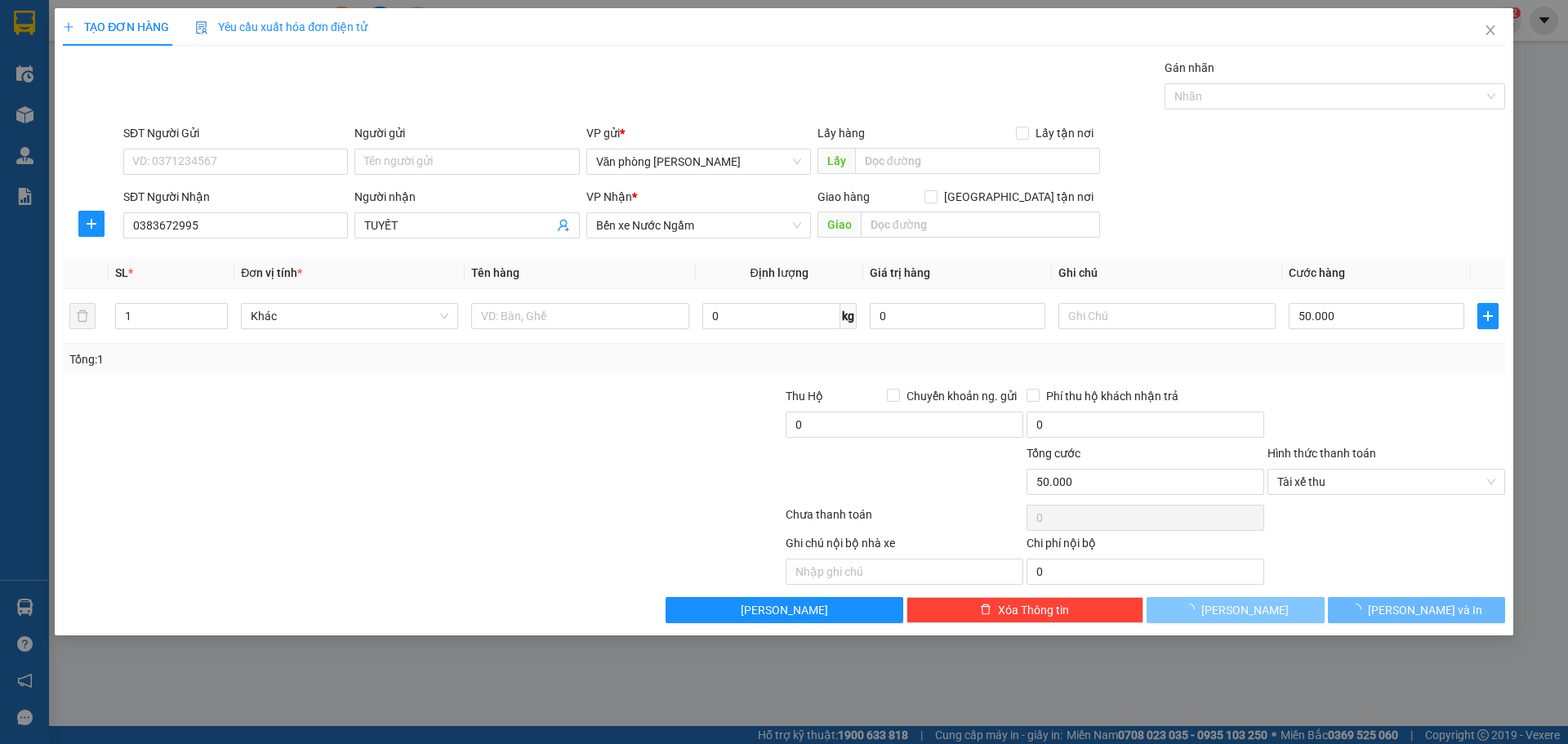
type input "0"
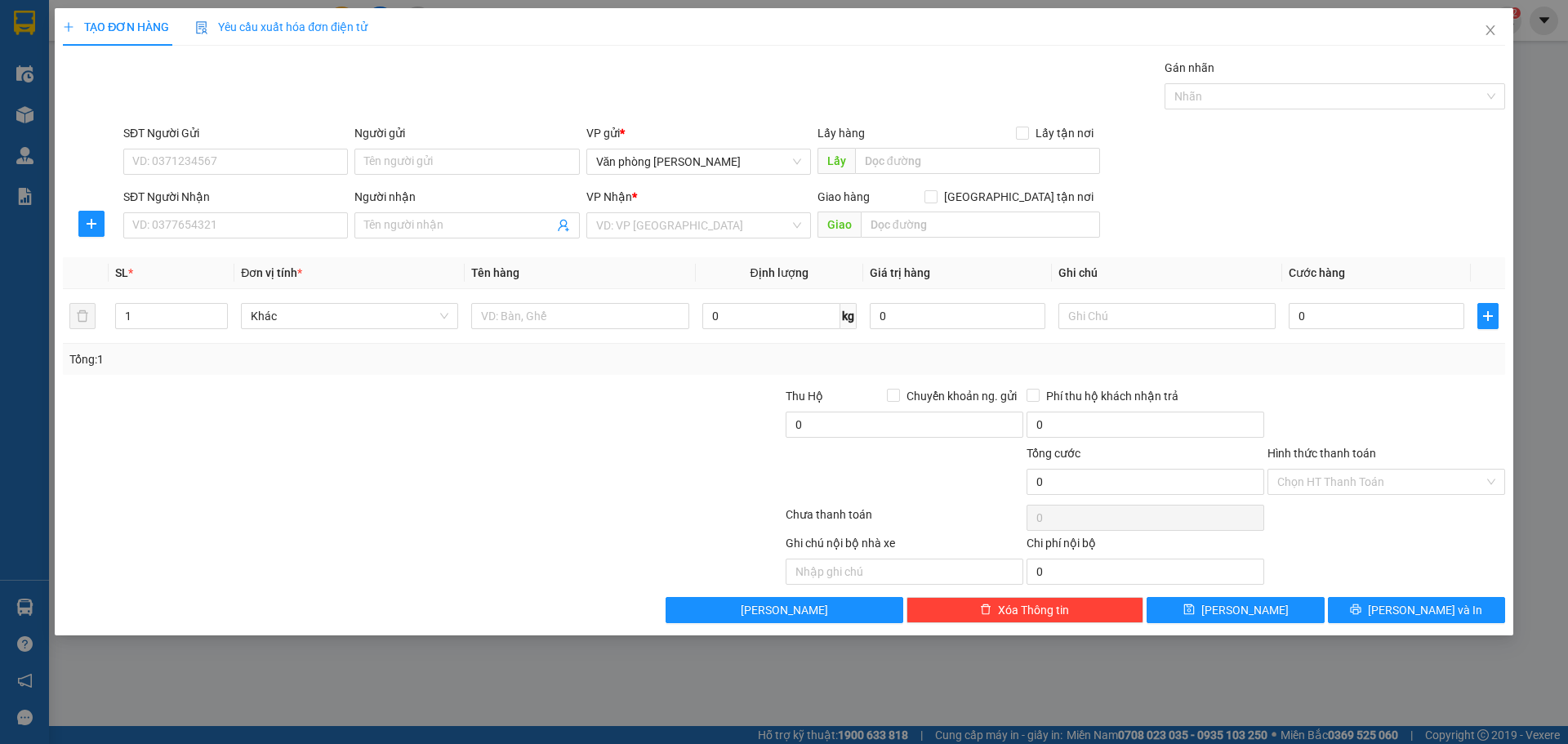
click at [19, 77] on div "TẠO ĐƠN HÀNG Yêu cầu xuất hóa đơn điện tử Transit Pickup Surcharge Ids Transit …" at bounding box center [784, 372] width 1568 height 744
click at [23, 119] on div "TẠO ĐƠN HÀNG Yêu cầu xuất hóa đơn điện tử Transit Pickup Surcharge Ids Transit …" at bounding box center [784, 372] width 1568 height 744
click at [27, 77] on div "TẠO ĐƠN HÀNG Yêu cầu xuất hóa đơn điện tử Transit Pickup Surcharge Ids Transit …" at bounding box center [784, 372] width 1568 height 744
click at [1494, 30] on icon "close" at bounding box center [1490, 30] width 13 height 13
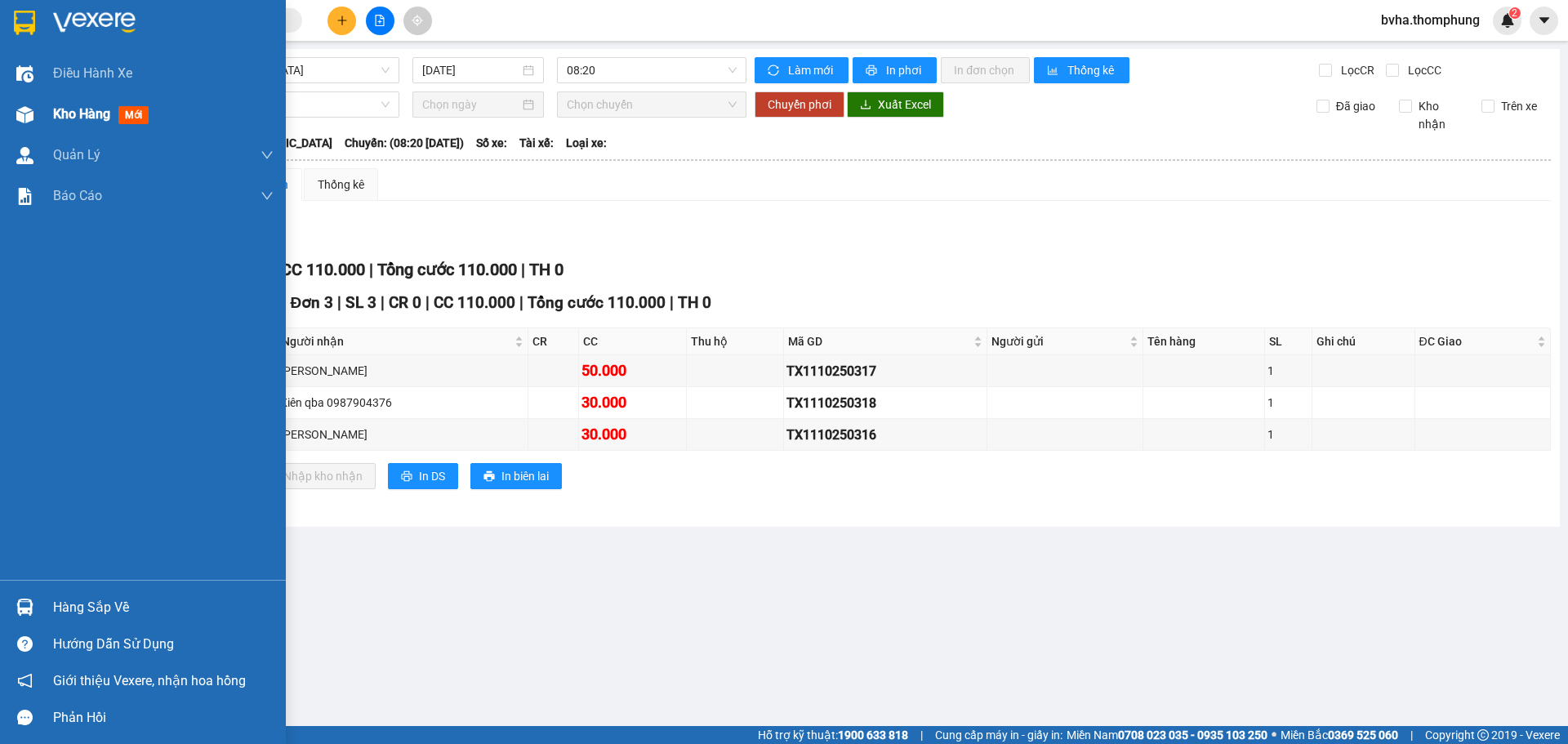
click at [64, 118] on span "Kho hàng" at bounding box center [81, 114] width 57 height 16
click at [76, 117] on span "Kho hàng" at bounding box center [81, 114] width 57 height 16
